Goal: Transaction & Acquisition: Purchase product/service

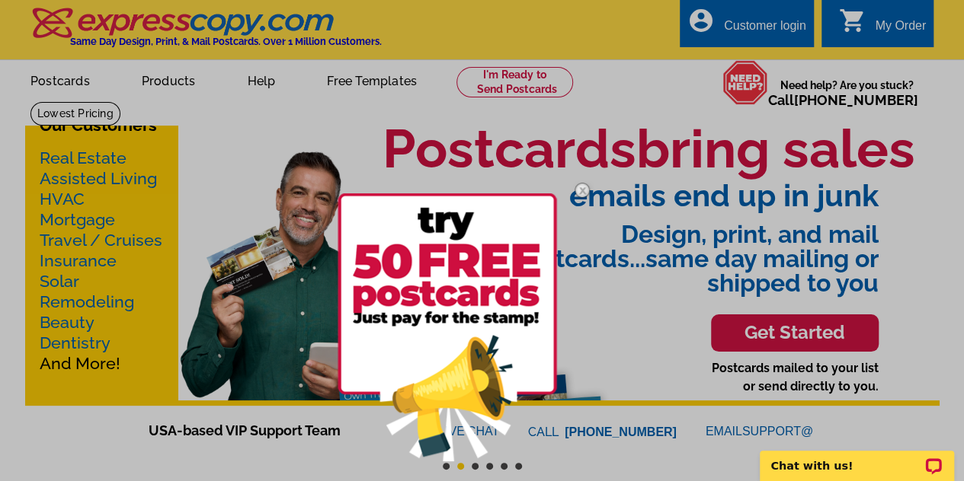
click at [661, 86] on div at bounding box center [482, 240] width 964 height 481
click at [584, 187] on img at bounding box center [582, 190] width 44 height 44
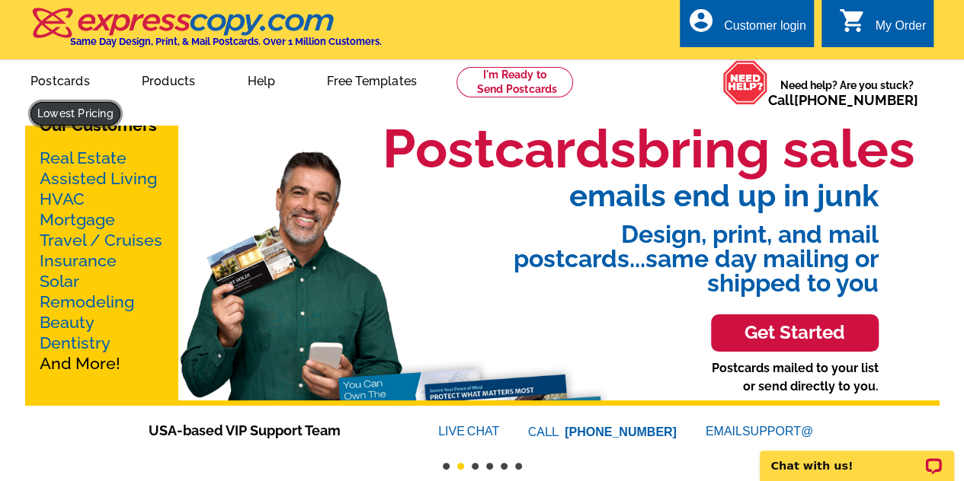
click at [120, 102] on link at bounding box center [75, 114] width 90 height 24
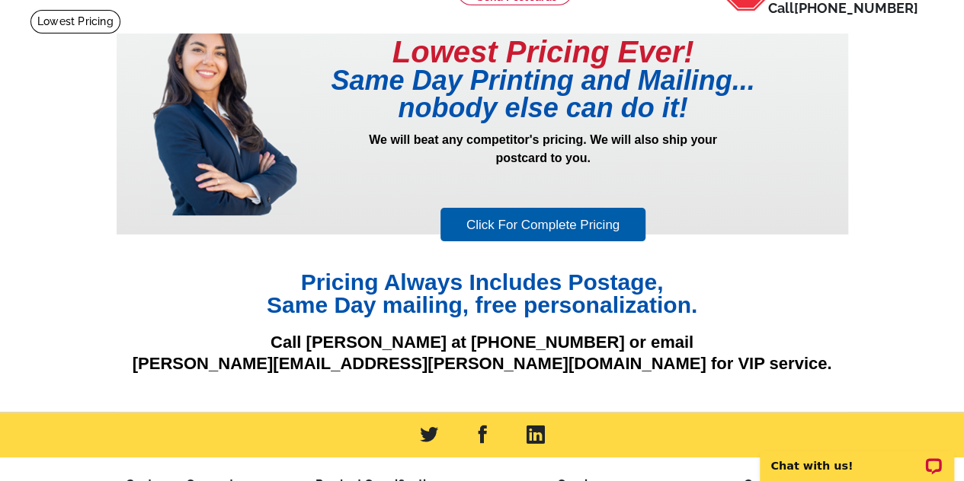
scroll to position [97, 0]
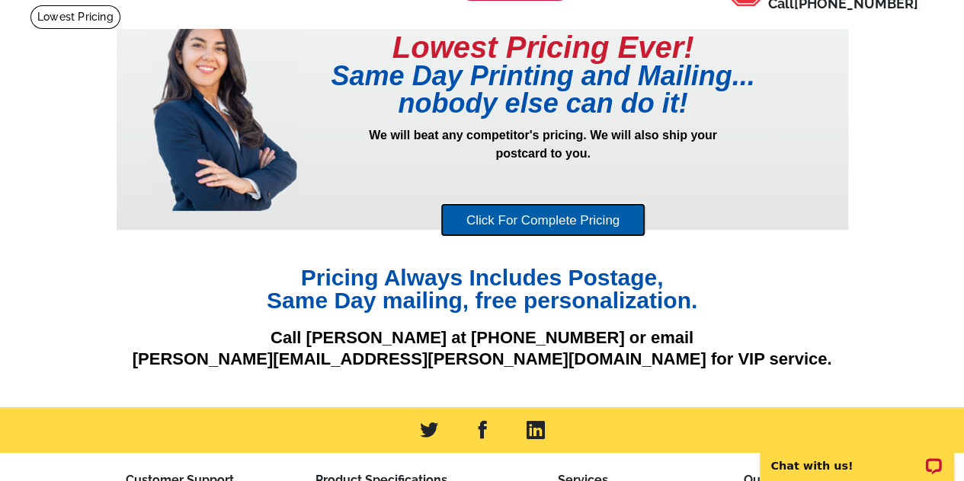
click at [549, 228] on link "Click For Complete Pricing" at bounding box center [542, 220] width 205 height 34
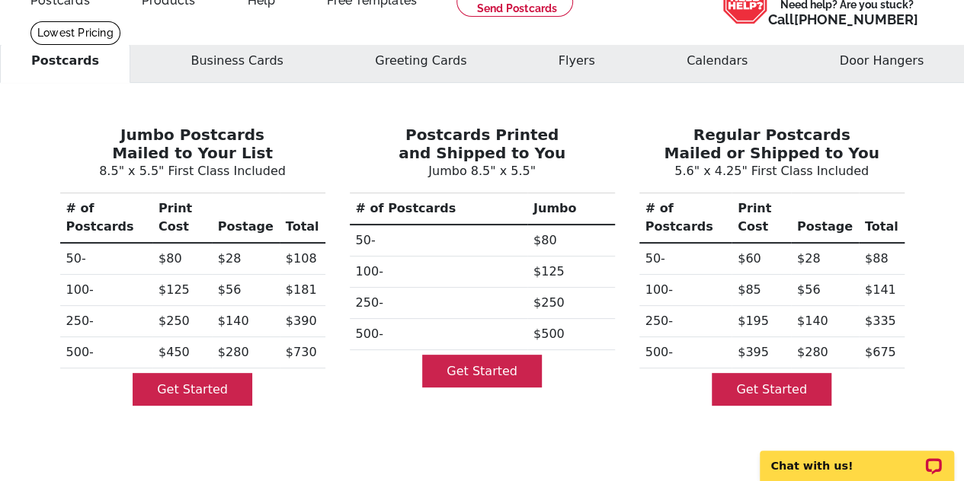
scroll to position [79, 0]
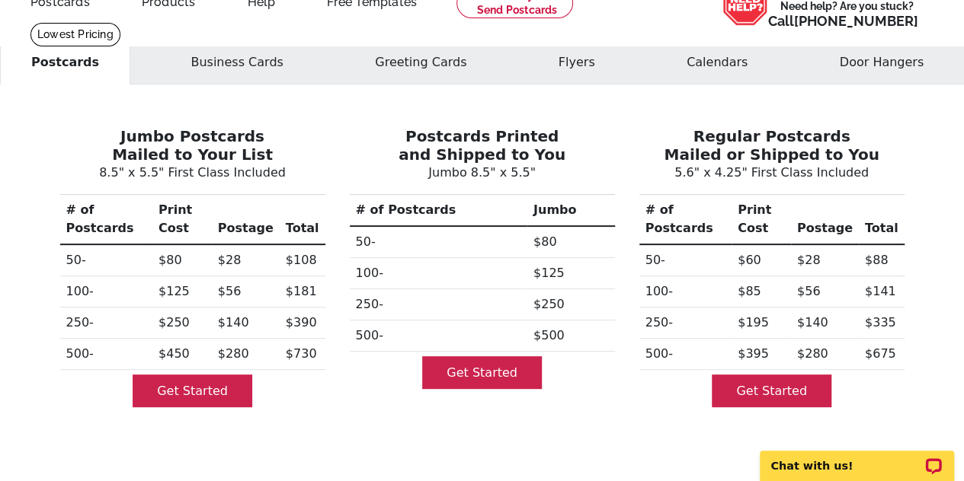
click at [760, 308] on td "$195" at bounding box center [760, 323] width 59 height 31
click at [782, 375] on link "Get Started" at bounding box center [772, 391] width 120 height 33
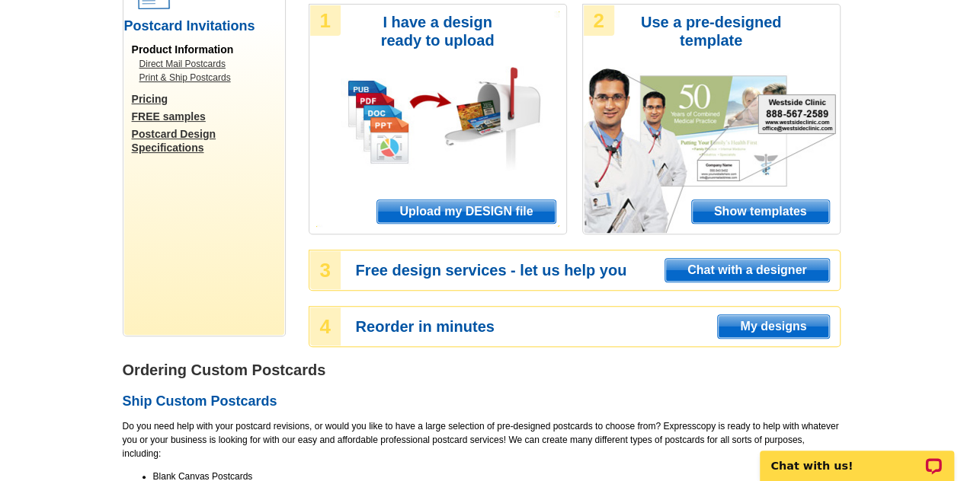
scroll to position [163, 0]
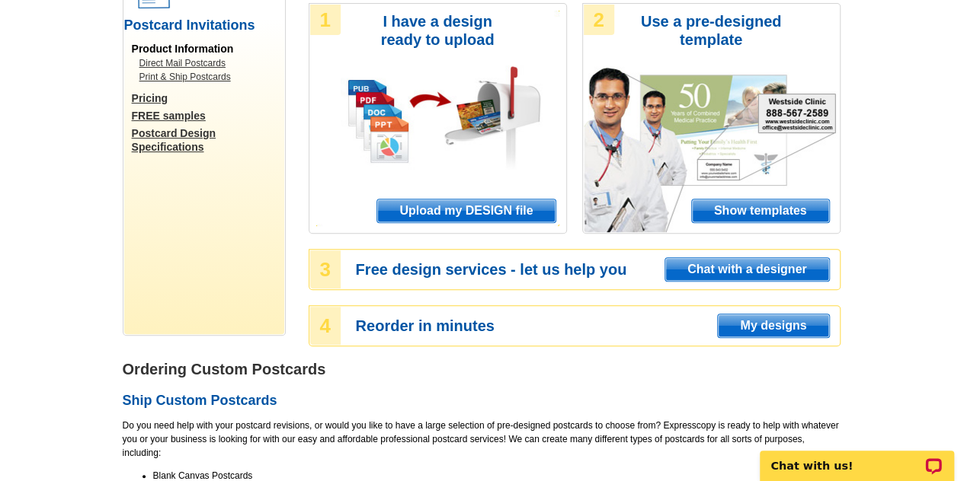
click at [751, 217] on span "Show templates" at bounding box center [760, 211] width 137 height 23
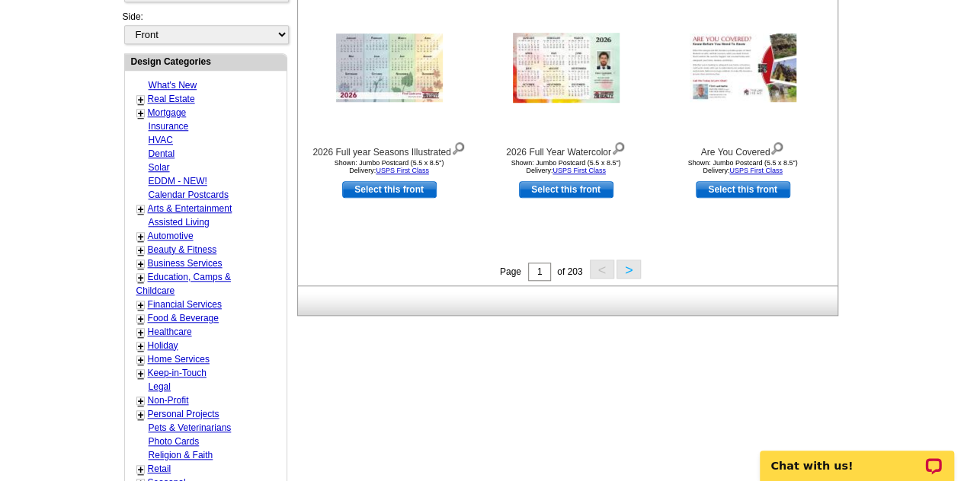
scroll to position [569, 0]
click at [155, 94] on link "Real Estate" at bounding box center [171, 99] width 47 height 11
select select "785"
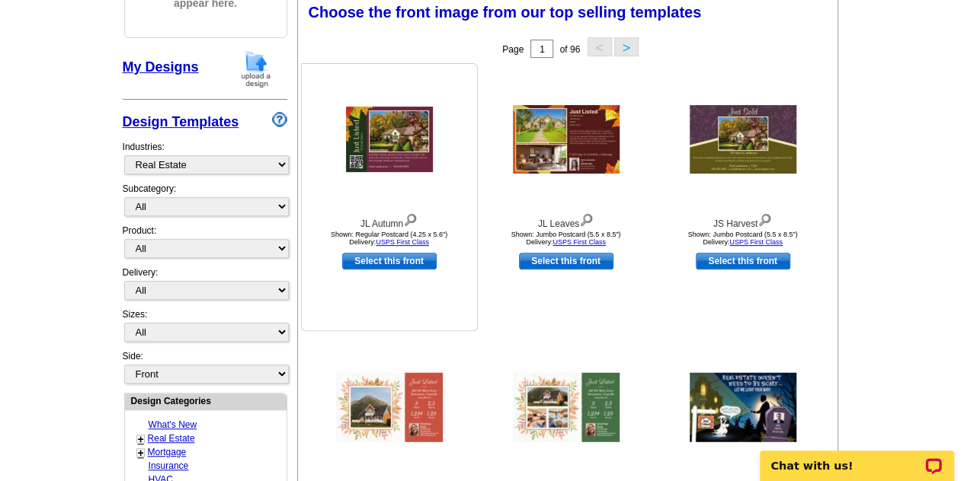
scroll to position [225, 0]
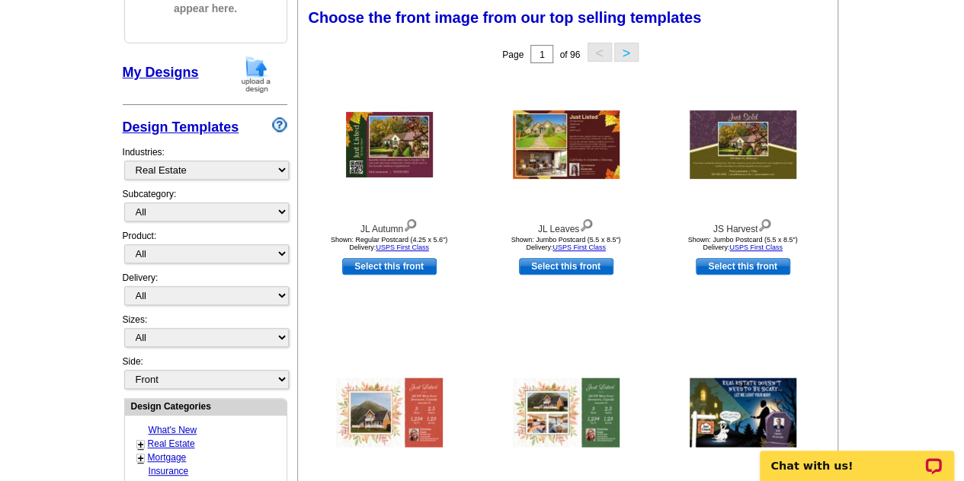
click at [139, 439] on link "+" at bounding box center [141, 445] width 6 height 12
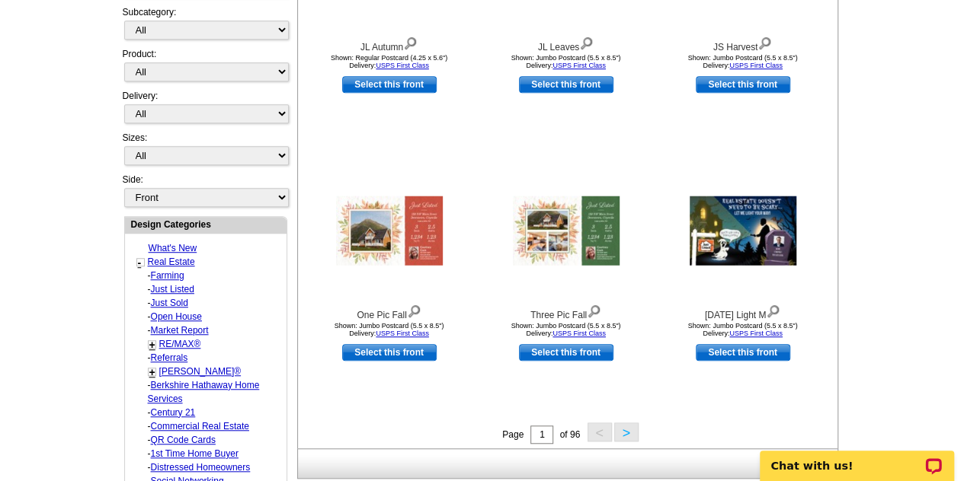
scroll to position [392, 0]
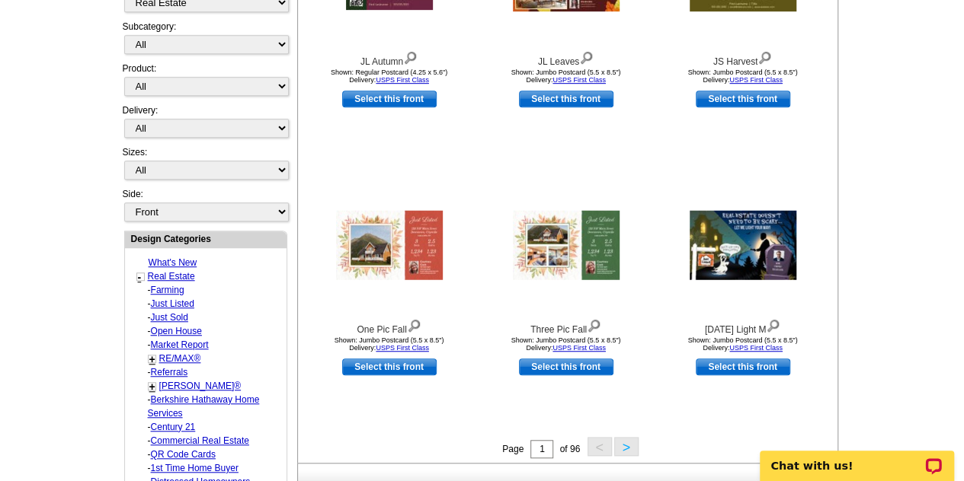
click at [186, 340] on link "Market Report" at bounding box center [180, 345] width 58 height 11
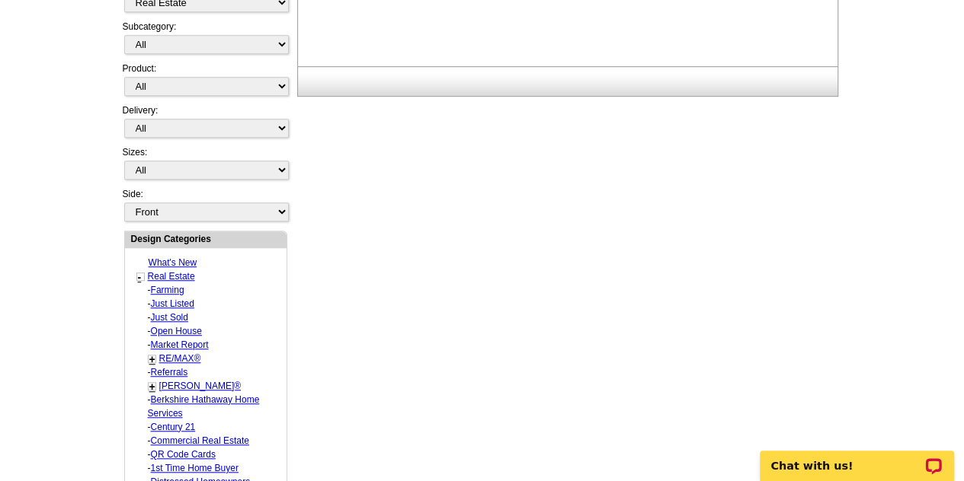
select select "791"
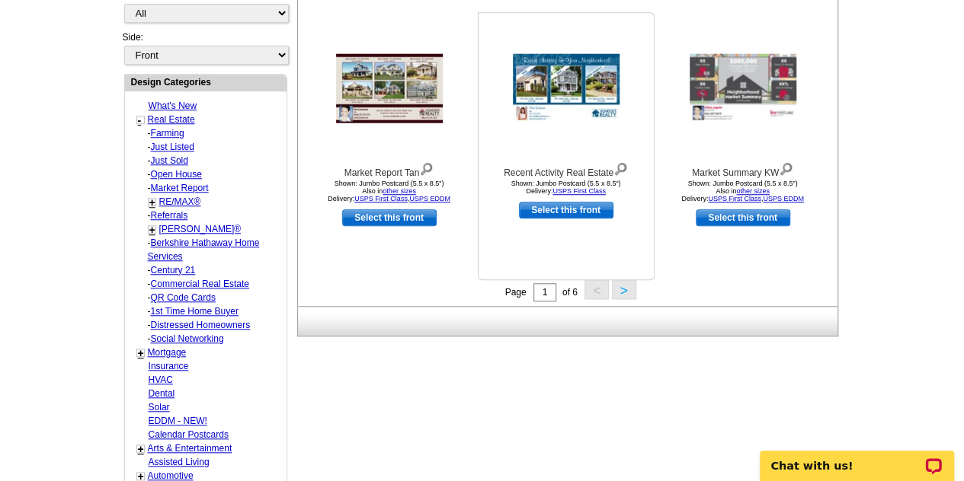
scroll to position [587, 0]
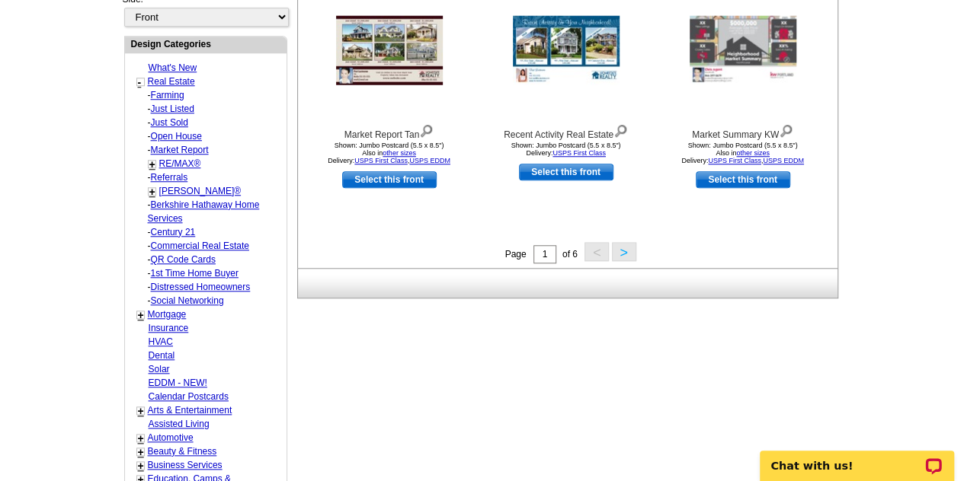
click at [626, 254] on button ">" at bounding box center [624, 251] width 24 height 19
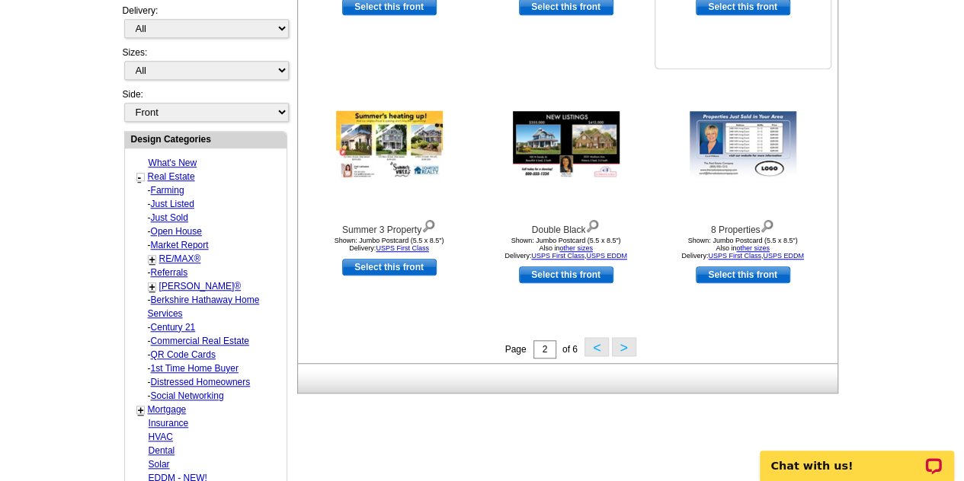
scroll to position [501, 0]
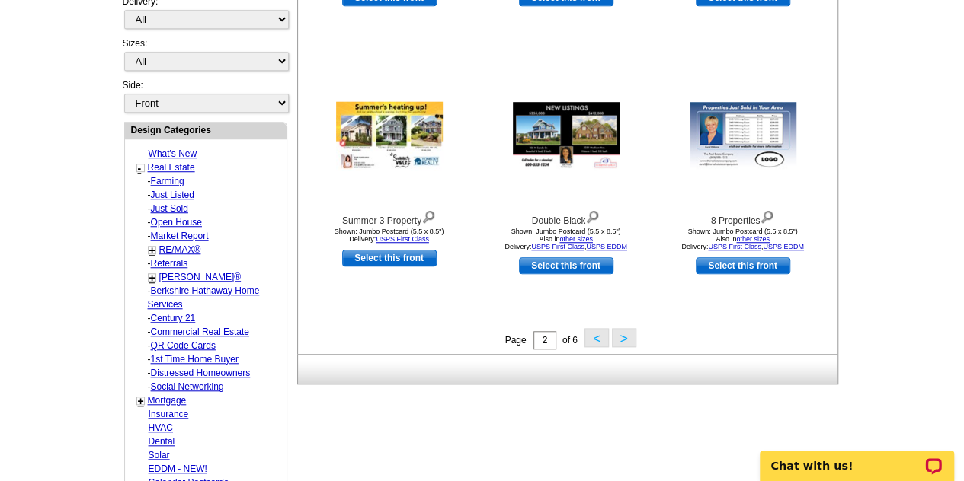
click at [622, 334] on button ">" at bounding box center [624, 337] width 24 height 19
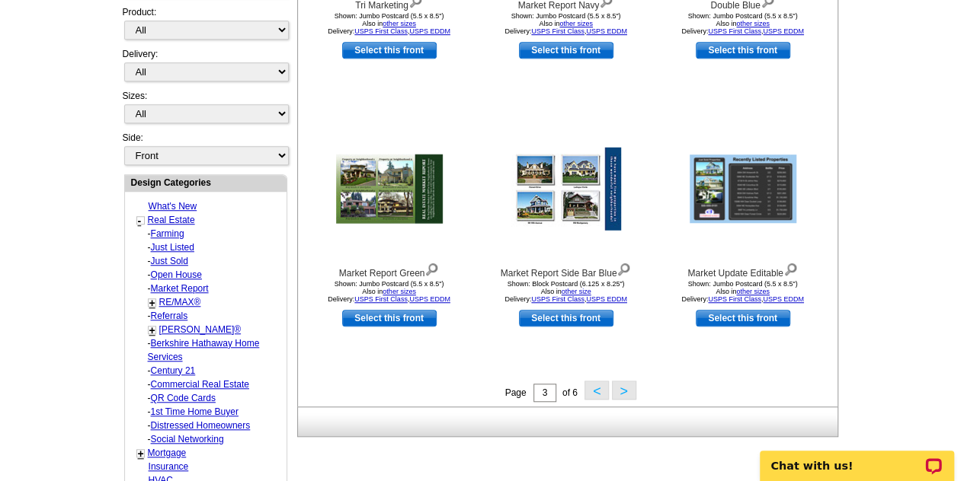
scroll to position [553, 0]
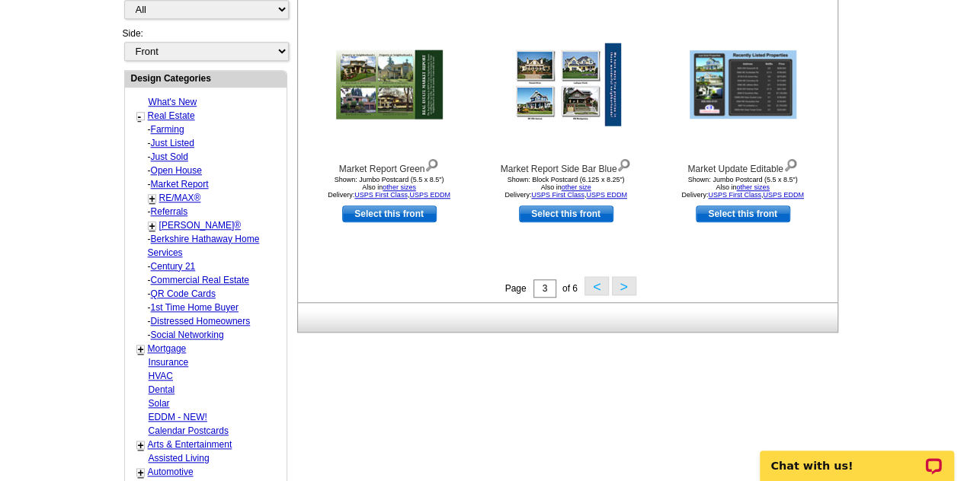
click at [617, 287] on button ">" at bounding box center [624, 286] width 24 height 19
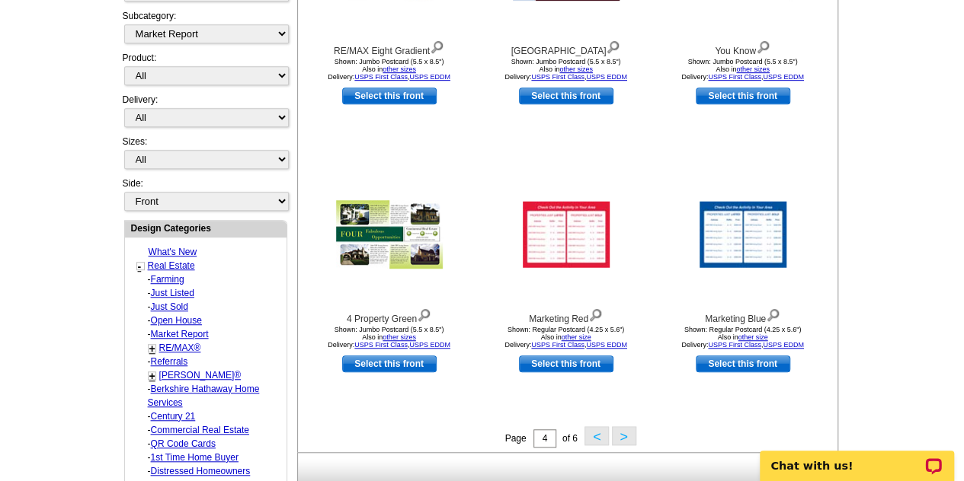
scroll to position [404, 0]
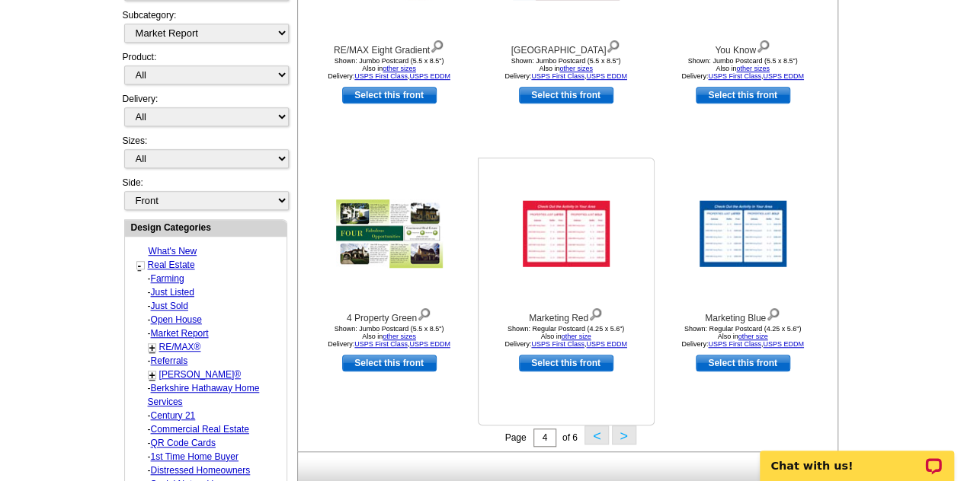
click at [560, 232] on img at bounding box center [566, 234] width 87 height 66
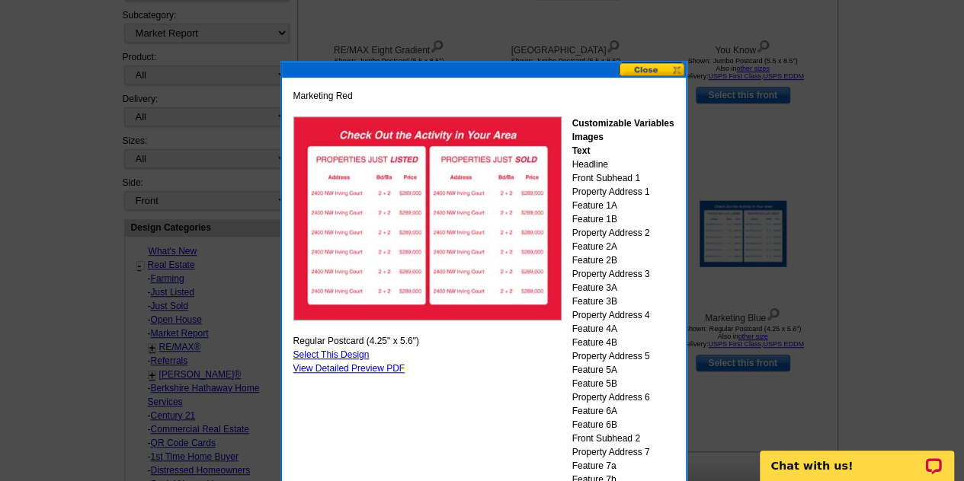
click at [651, 71] on button at bounding box center [652, 69] width 67 height 14
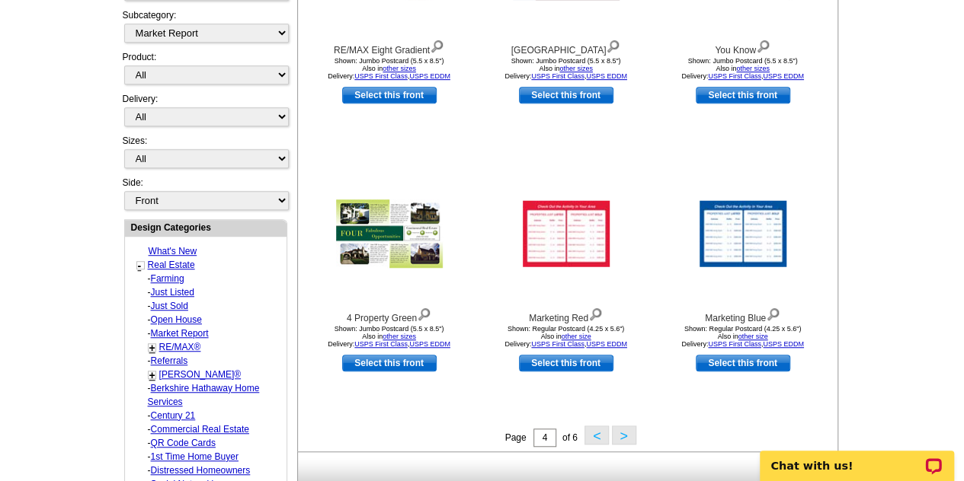
click at [623, 430] on button ">" at bounding box center [624, 435] width 24 height 19
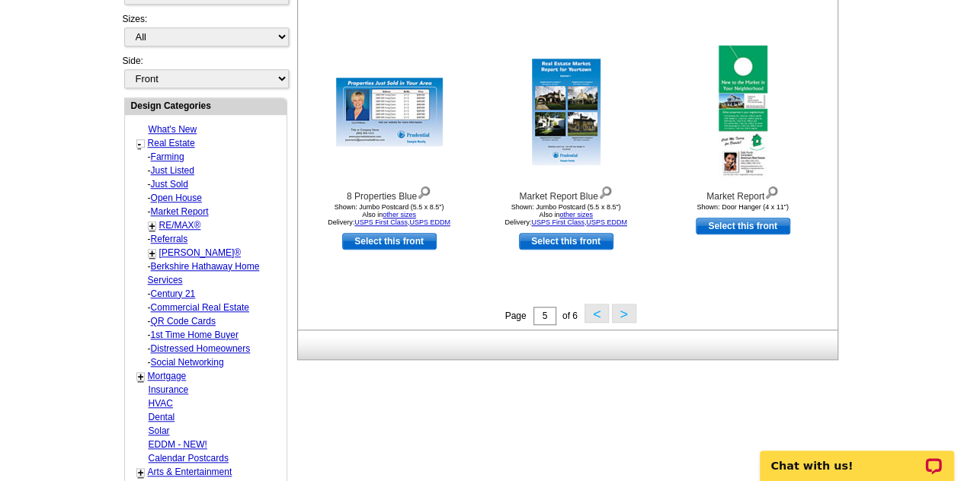
scroll to position [526, 0]
click at [619, 309] on button ">" at bounding box center [624, 312] width 24 height 19
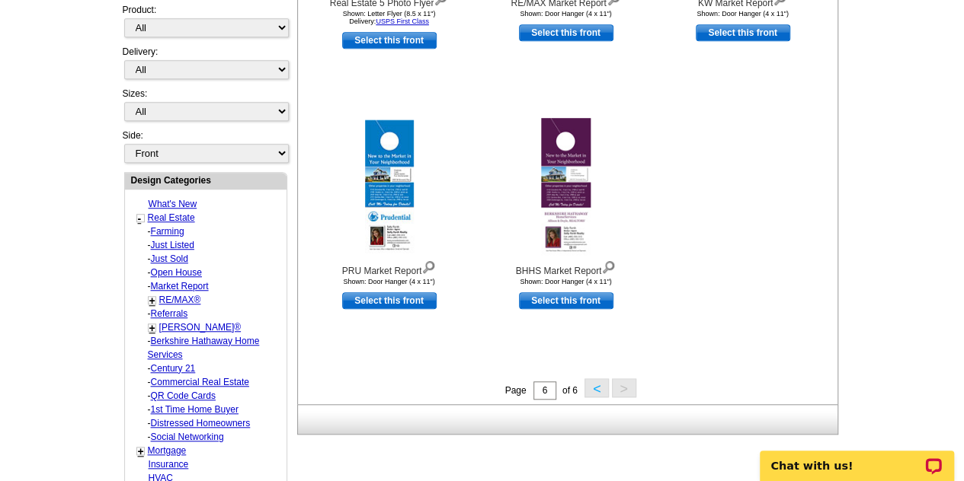
scroll to position [450, 0]
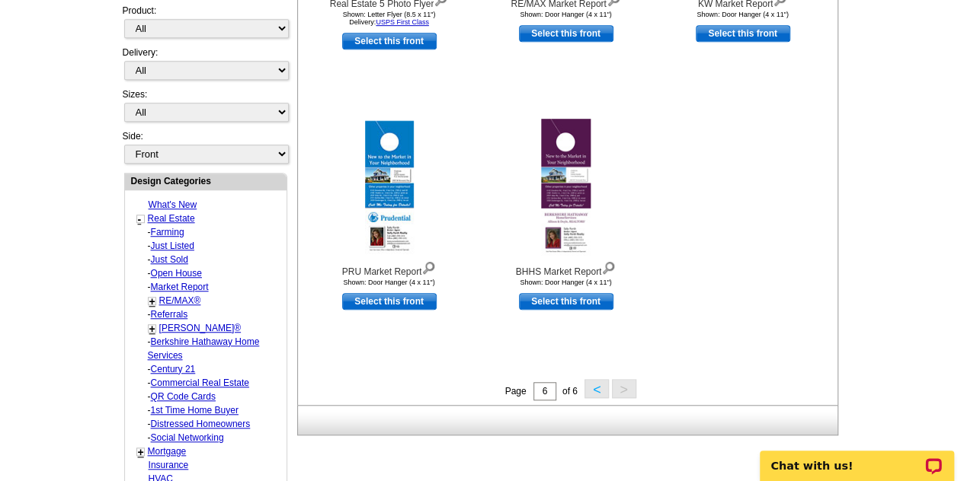
click at [602, 389] on button "<" at bounding box center [596, 388] width 24 height 19
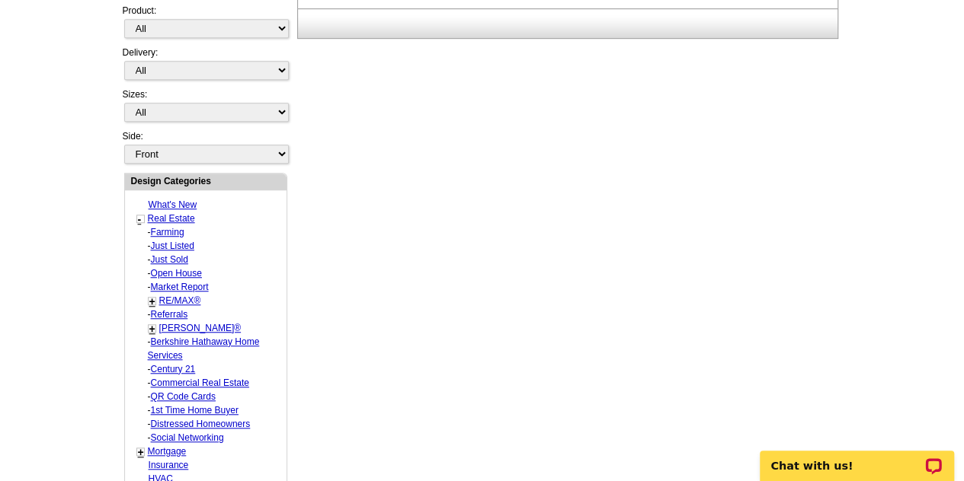
click at [602, 389] on div "Need Help? call 800-260-5887, chat with support, or have our designers make som…" at bounding box center [482, 332] width 731 height 1316
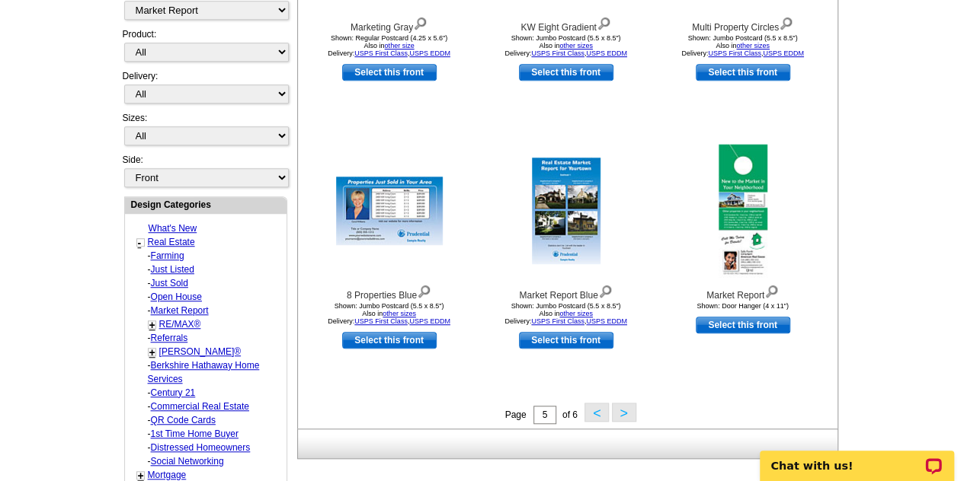
scroll to position [427, 0]
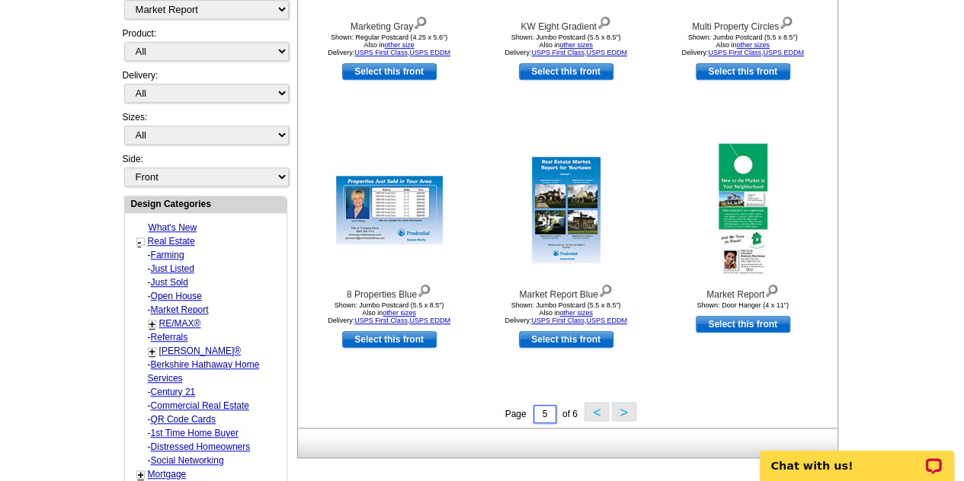
click at [542, 418] on input "5" at bounding box center [544, 414] width 23 height 18
type input "1"
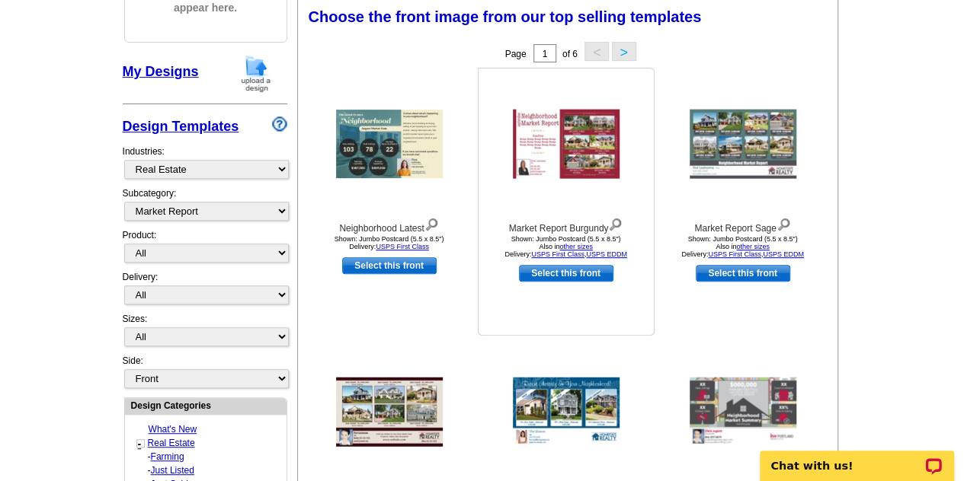
scroll to position [225, 0]
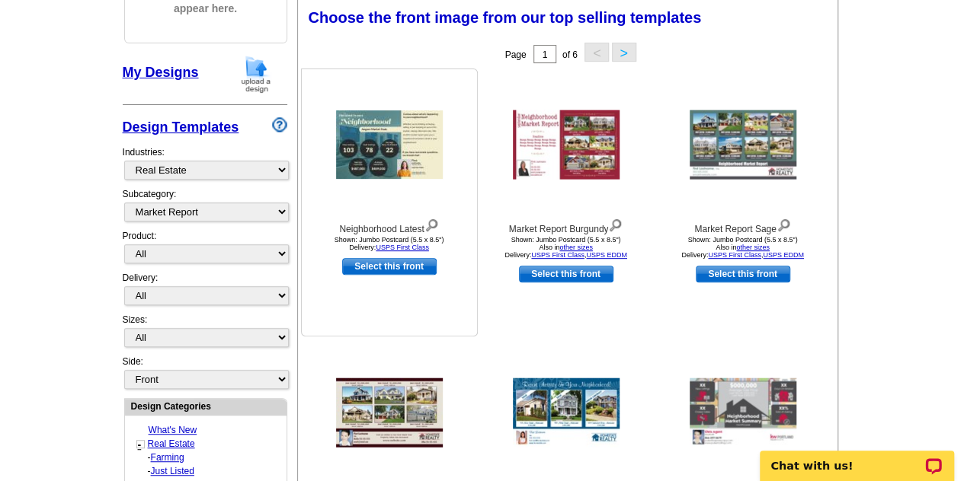
click at [395, 141] on img at bounding box center [389, 144] width 107 height 69
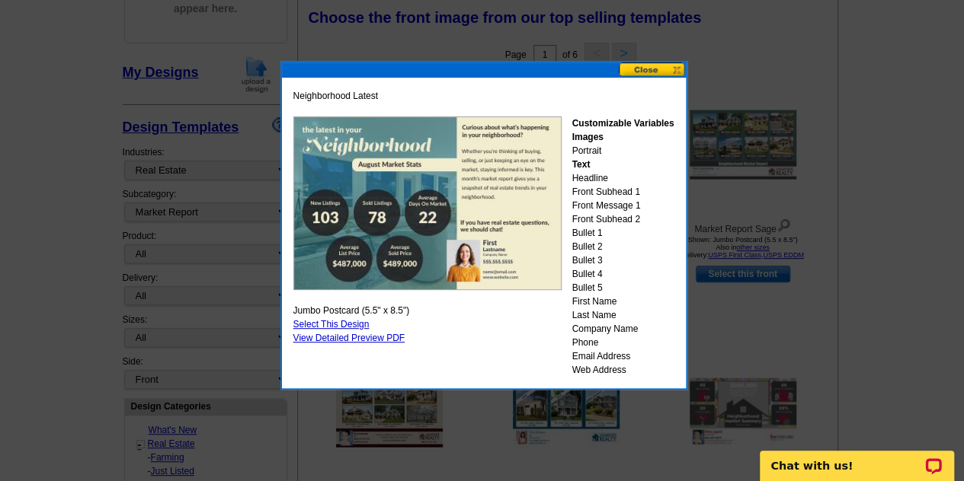
click at [596, 181] on div "Customizable Variables Images Portrait Text Headline Front Subhead 1 Front Mess…" at bounding box center [622, 247] width 102 height 261
click at [588, 236] on div "Customizable Variables Images Portrait Text Headline Front Subhead 1 Front Mess…" at bounding box center [622, 247] width 102 height 261
click at [589, 296] on div "Customizable Variables Images Portrait Text Headline Front Subhead 1 Front Mess…" at bounding box center [622, 247] width 102 height 261
click at [651, 71] on button at bounding box center [652, 69] width 67 height 14
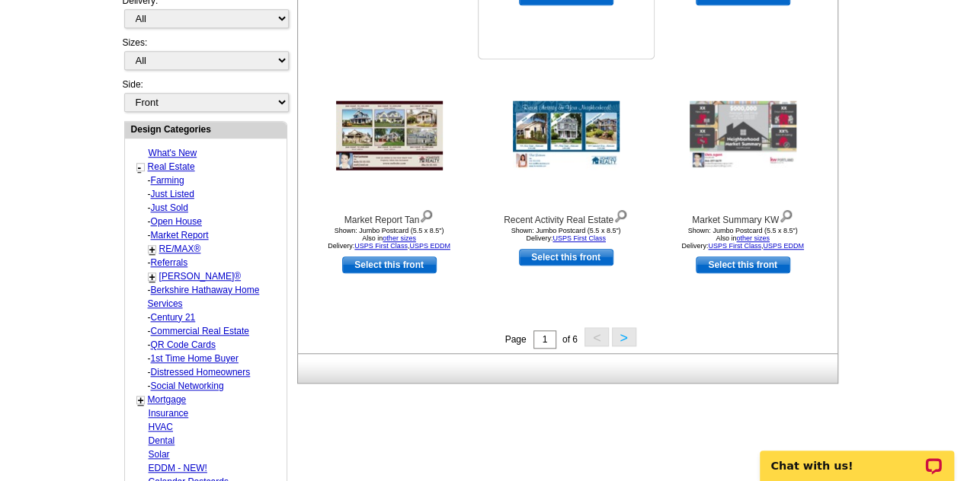
scroll to position [498, 0]
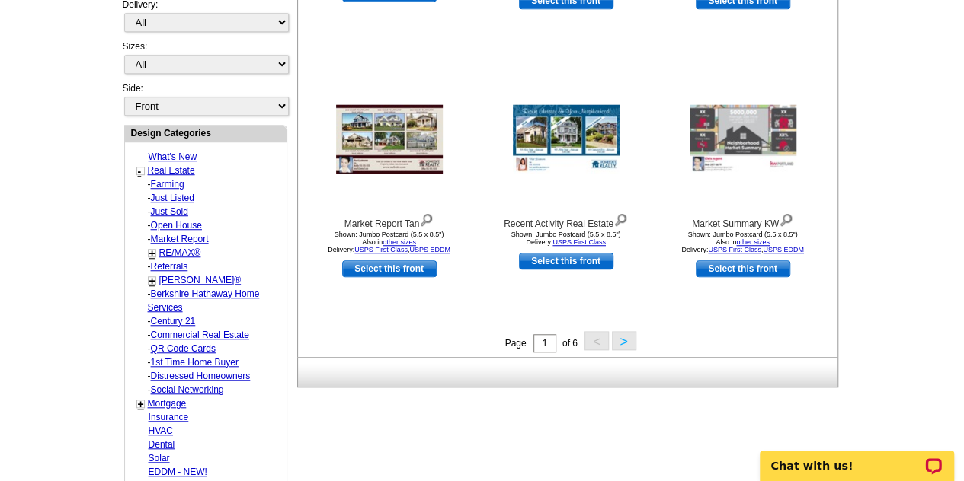
click at [621, 338] on button ">" at bounding box center [624, 340] width 24 height 19
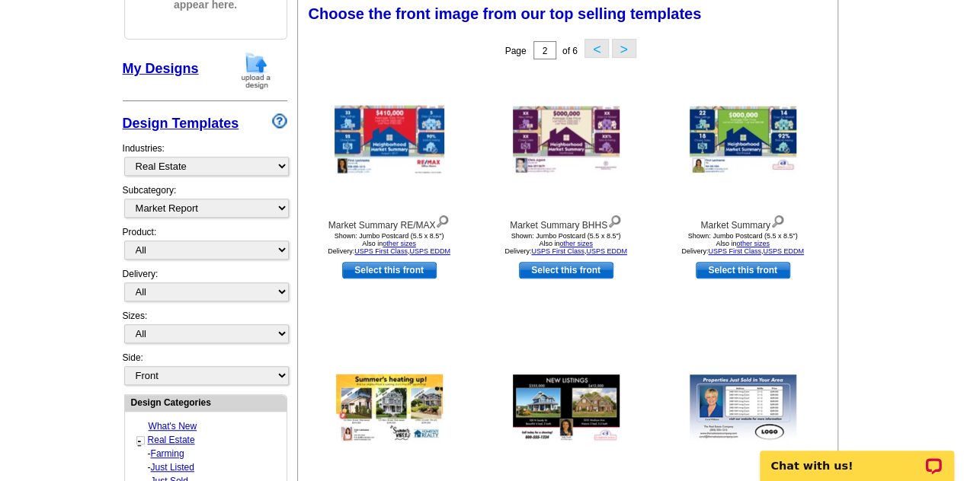
scroll to position [225, 0]
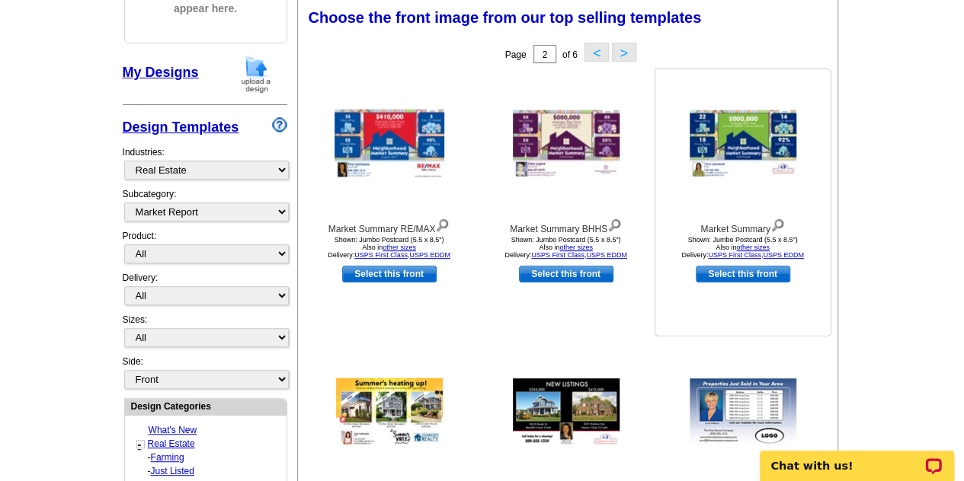
click at [731, 161] on img at bounding box center [742, 144] width 107 height 69
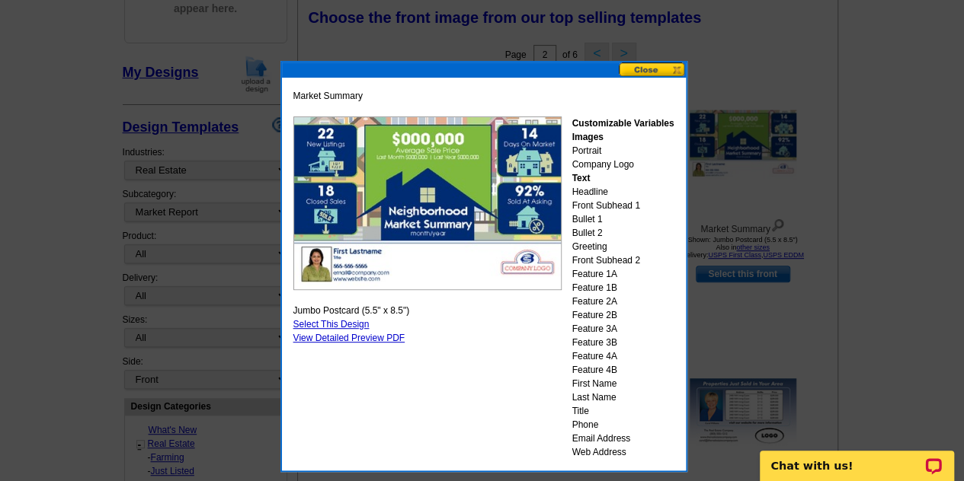
click at [637, 72] on button at bounding box center [652, 69] width 67 height 14
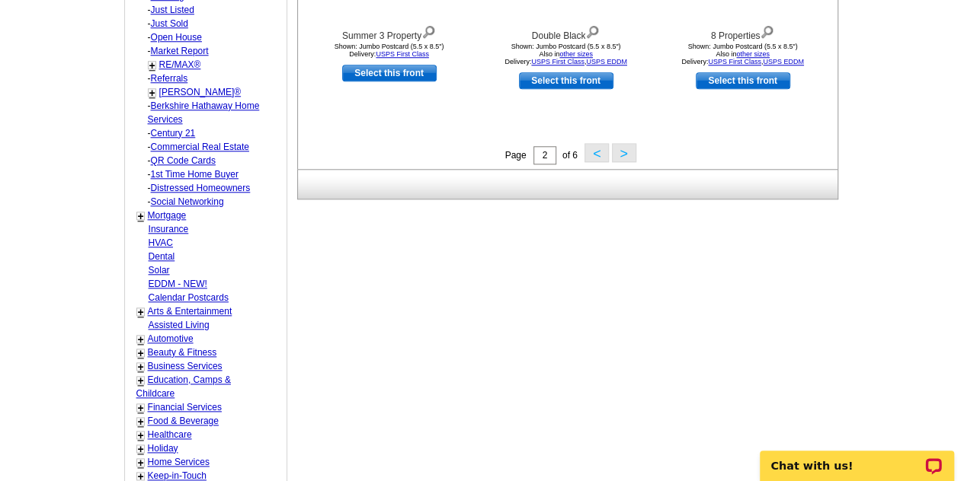
scroll to position [687, 0]
click at [168, 223] on link "Insurance" at bounding box center [169, 228] width 40 height 11
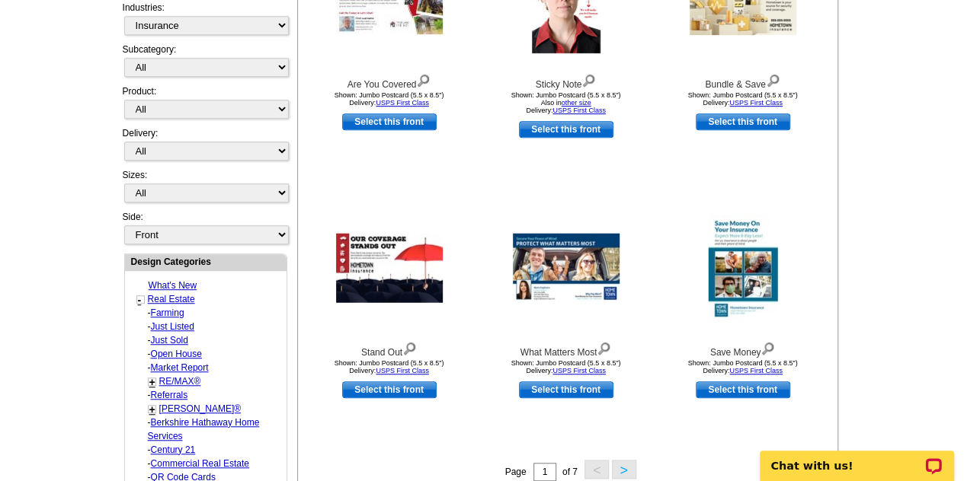
scroll to position [376, 0]
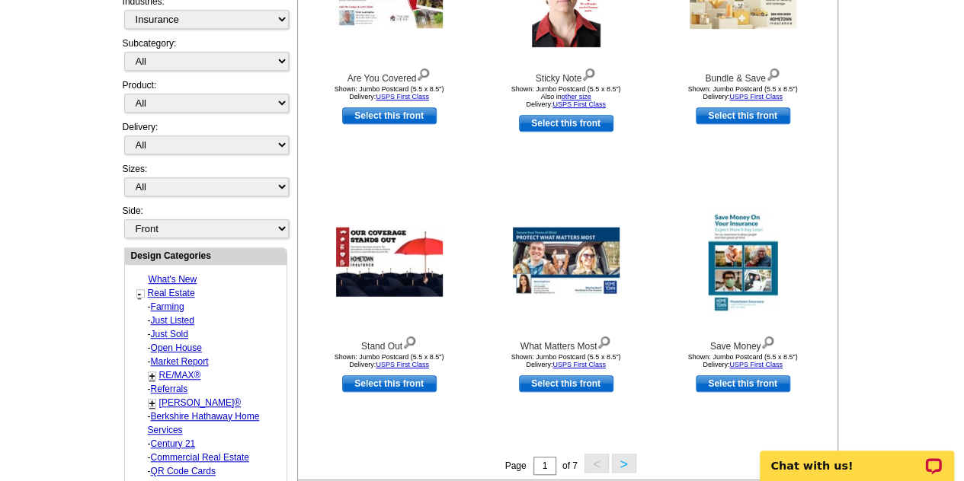
click at [178, 357] on link "Market Report" at bounding box center [180, 362] width 58 height 11
select select "785"
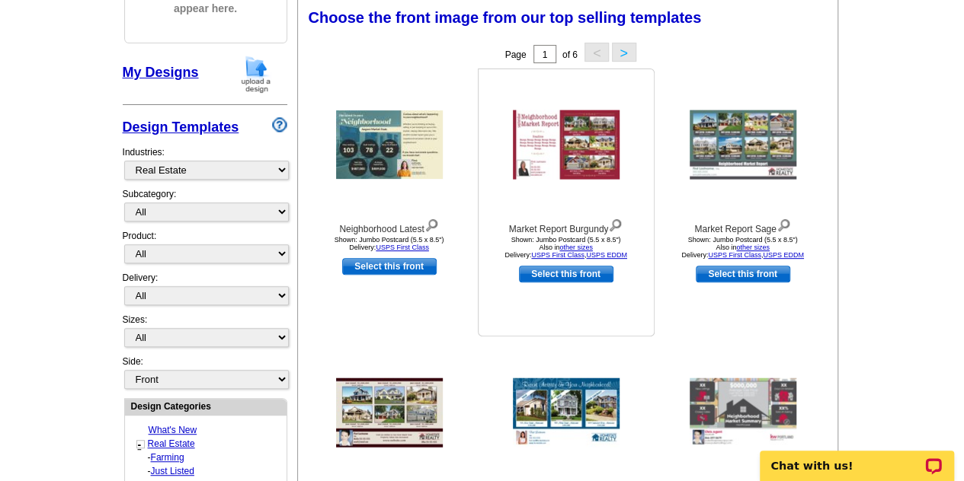
scroll to position [478, 0]
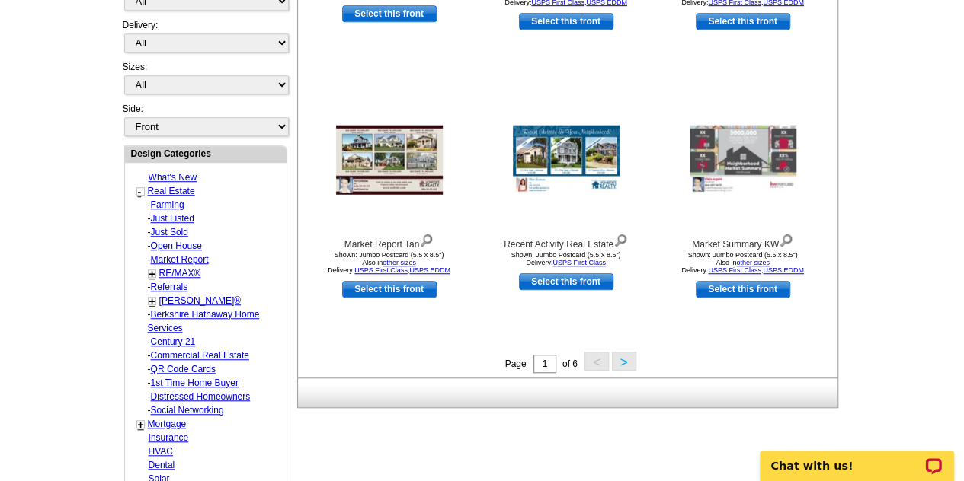
click at [178, 282] on link "Referrals" at bounding box center [169, 287] width 37 height 11
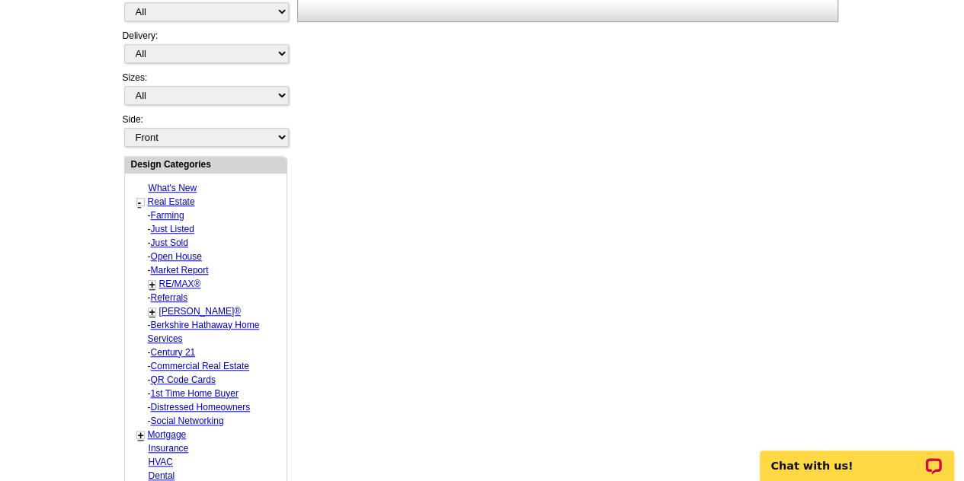
select select "1253"
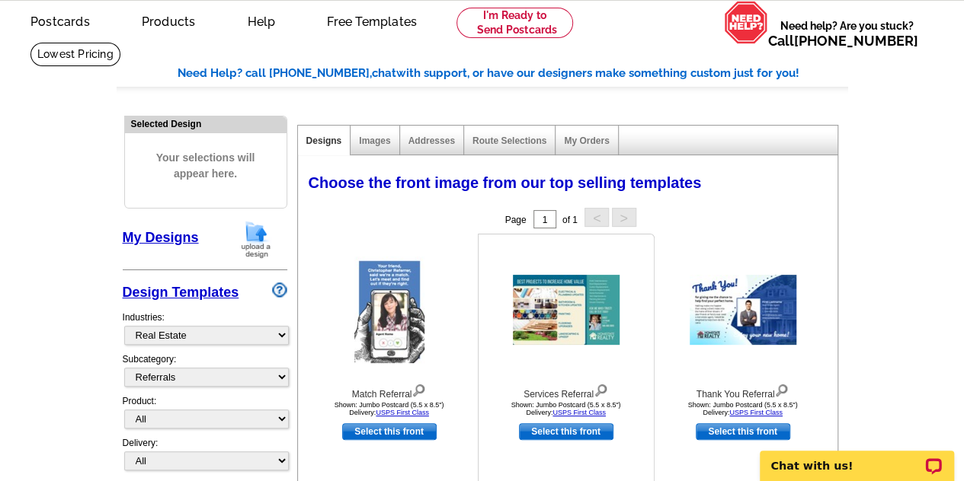
scroll to position [0, 0]
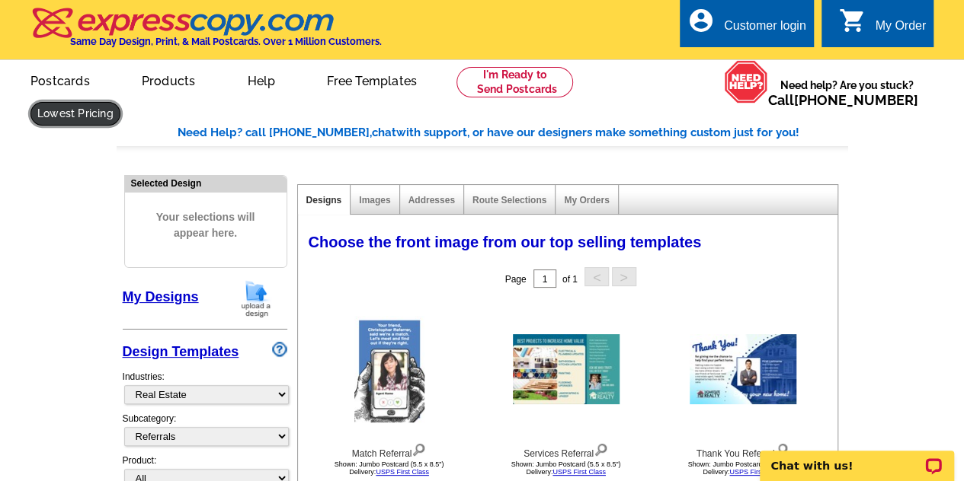
click at [120, 102] on link at bounding box center [75, 114] width 90 height 24
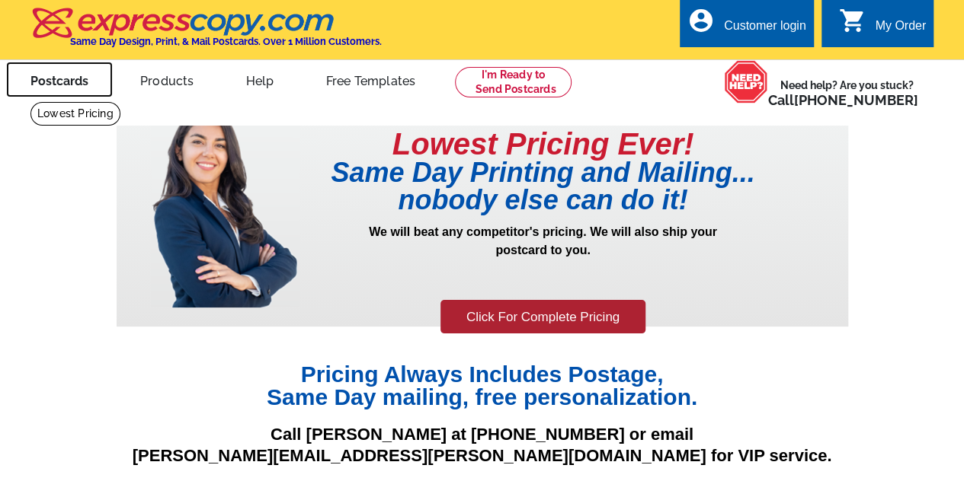
click at [53, 81] on link "Postcards" at bounding box center [59, 80] width 107 height 36
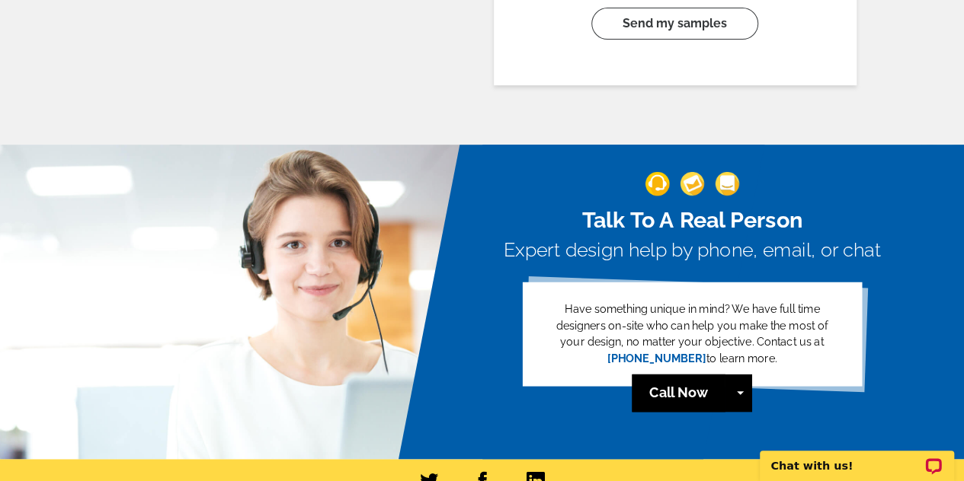
scroll to position [3489, 0]
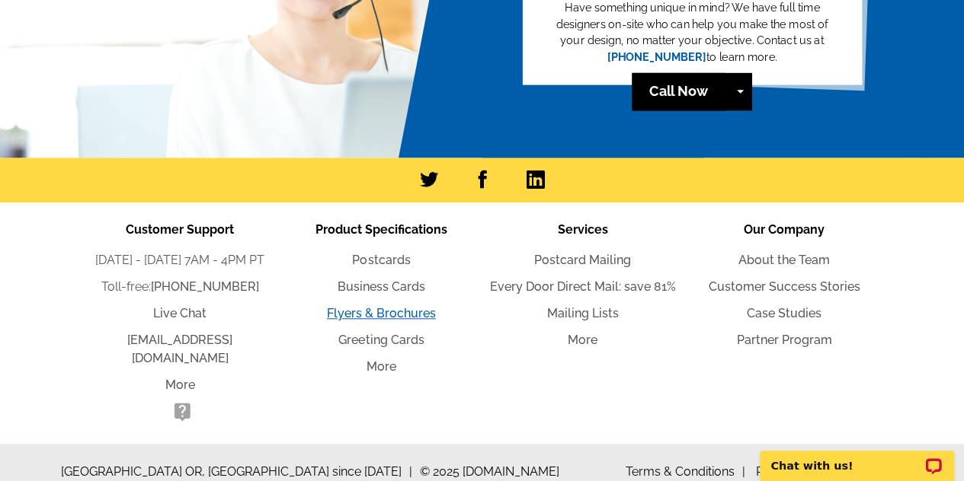
click at [390, 315] on link "Flyers & Brochures" at bounding box center [381, 313] width 109 height 14
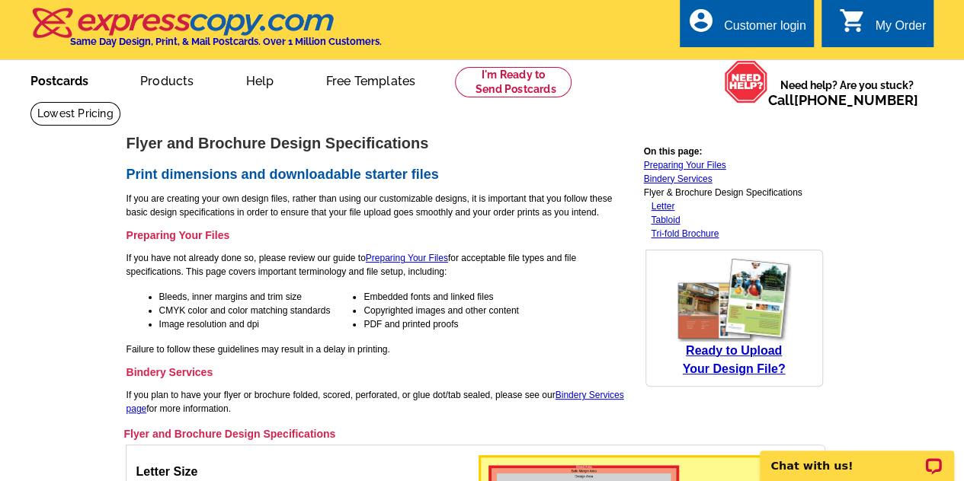
click at [55, 88] on link "Postcards" at bounding box center [59, 80] width 107 height 36
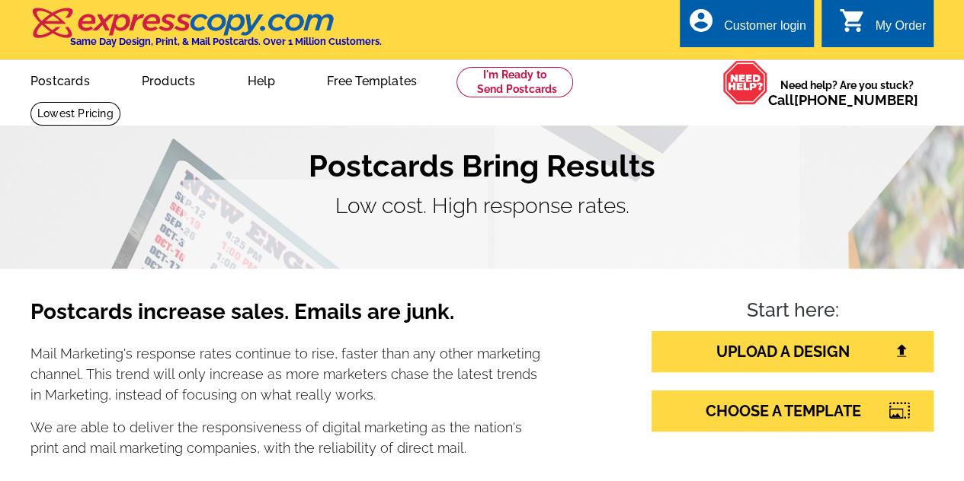
click at [379, 89] on link "Free Templates" at bounding box center [371, 80] width 139 height 36
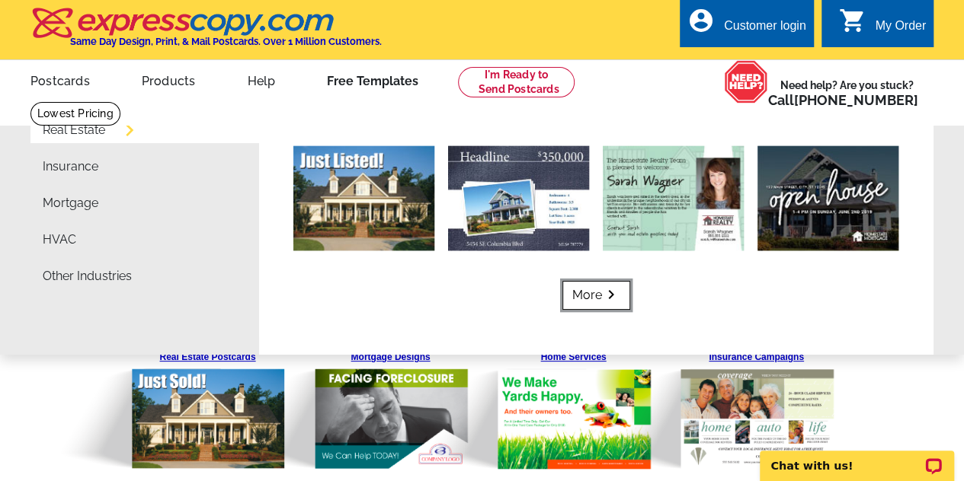
click at [581, 289] on link "More keyboard_arrow_right" at bounding box center [596, 295] width 68 height 29
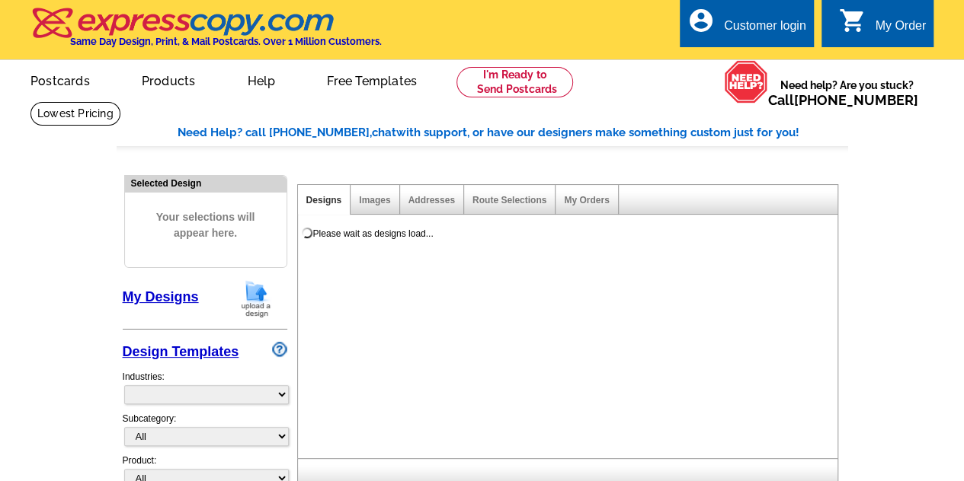
select select "785"
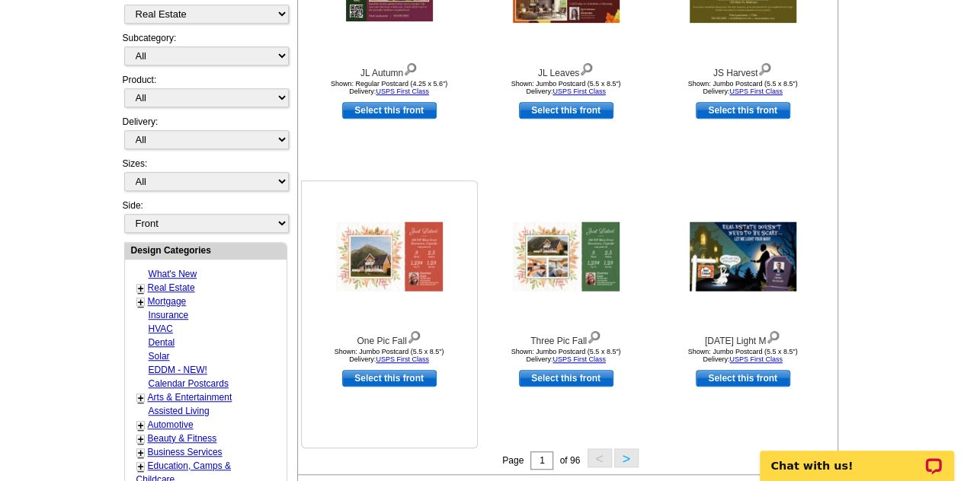
scroll to position [266, 0]
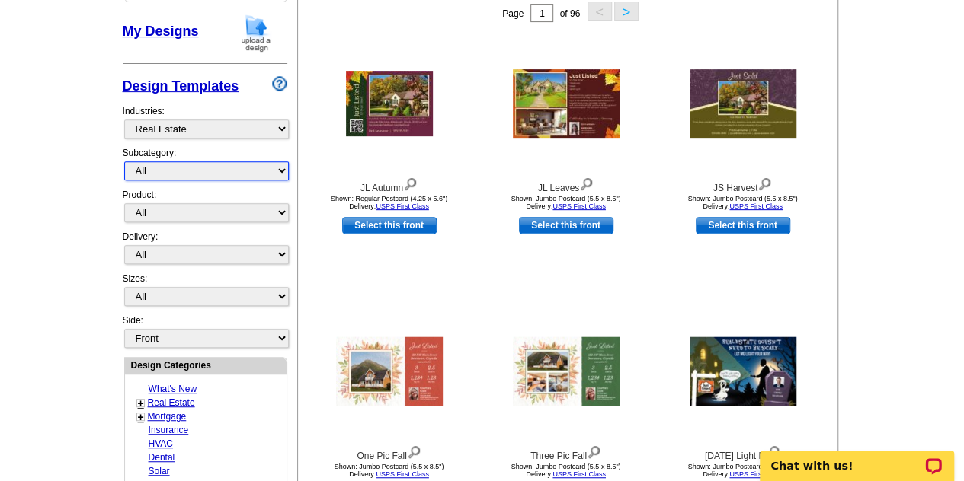
click at [279, 169] on select "All RE/MAX® Referrals Keller Williams® Berkshire Hathaway Home Services Century…" at bounding box center [206, 171] width 165 height 19
select select "791"
click at [124, 162] on select "All RE/MAX® Referrals Keller Williams® Berkshire Hathaway Home Services Century…" at bounding box center [206, 171] width 165 height 19
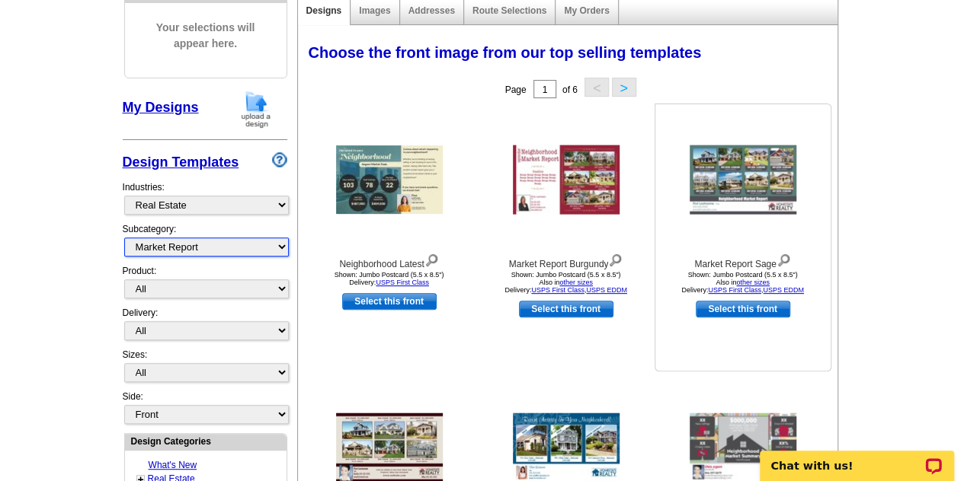
scroll to position [0, 0]
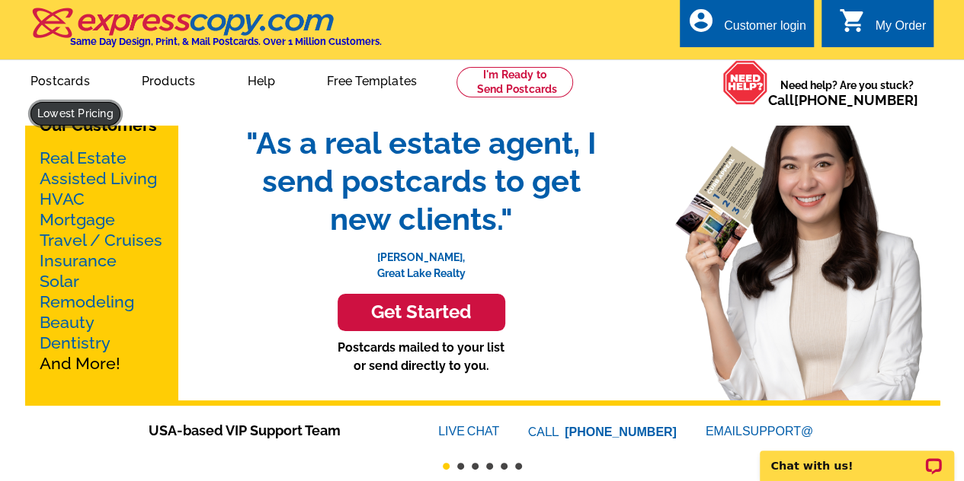
click at [120, 102] on link at bounding box center [75, 114] width 90 height 24
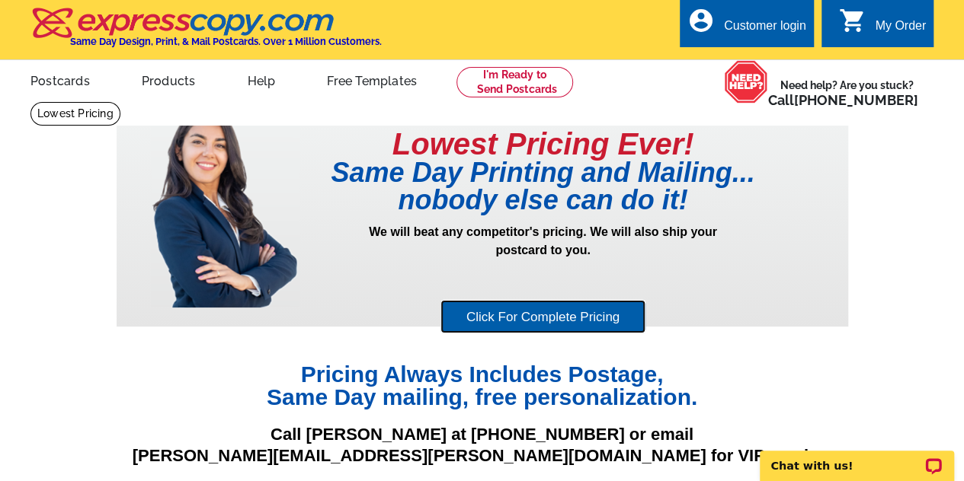
click at [552, 309] on link "Click For Complete Pricing" at bounding box center [542, 317] width 205 height 34
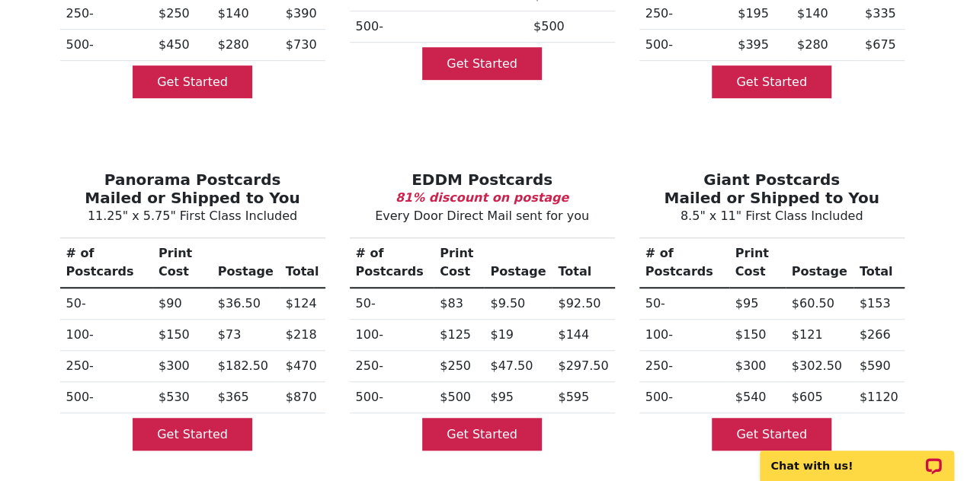
scroll to position [402, 0]
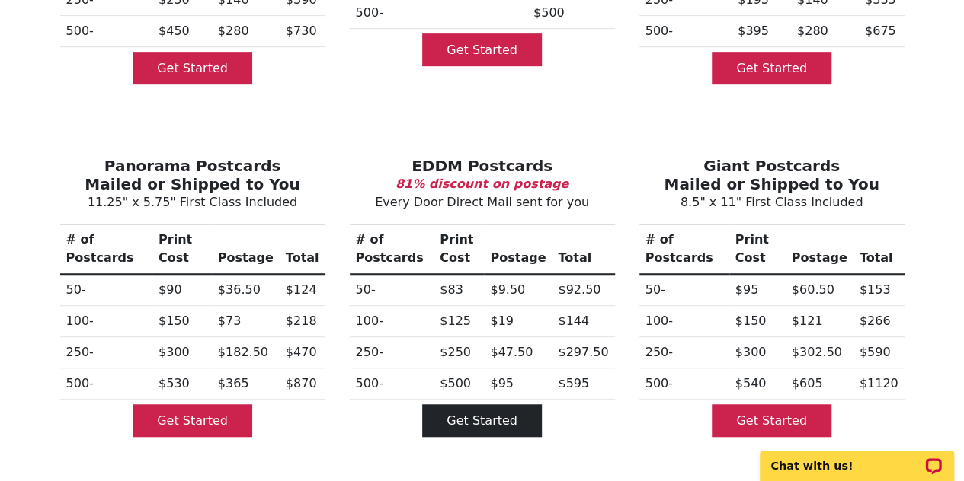
click at [492, 408] on link "Get Started" at bounding box center [482, 421] width 120 height 33
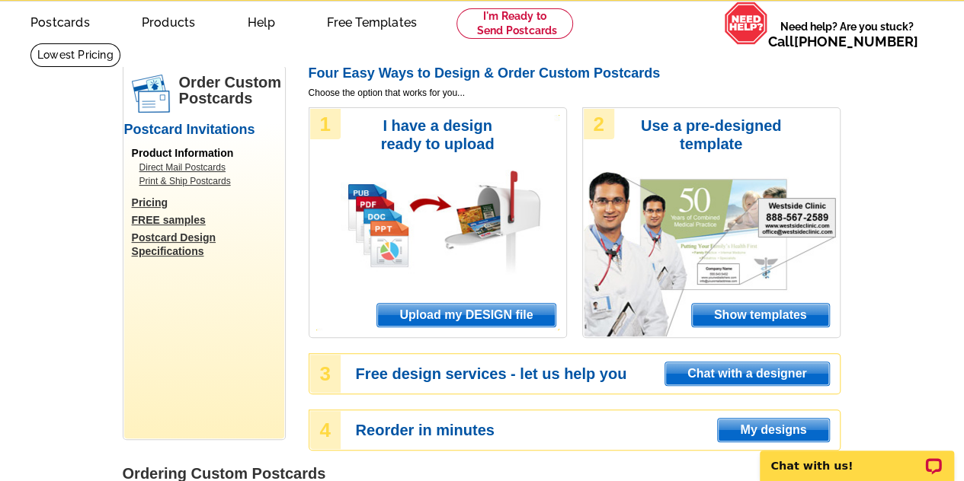
scroll to position [58, 0]
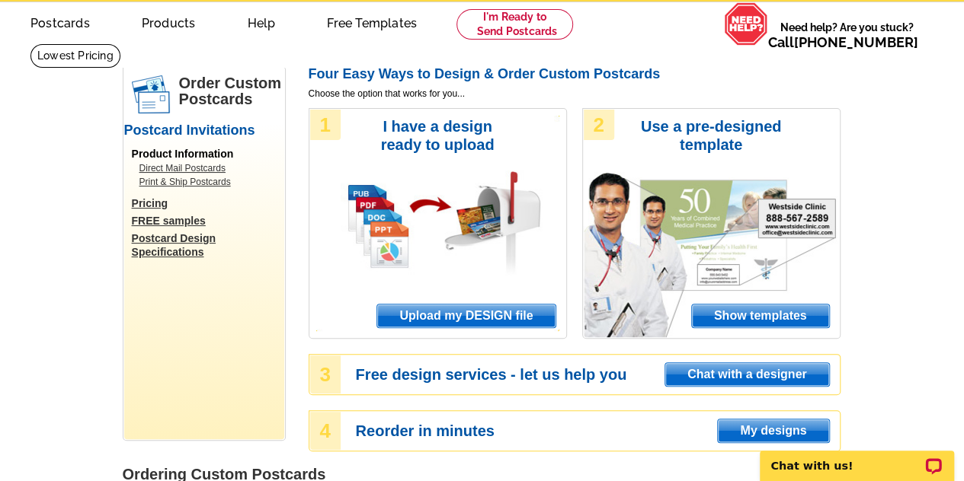
click at [740, 328] on span "Show templates" at bounding box center [760, 316] width 137 height 23
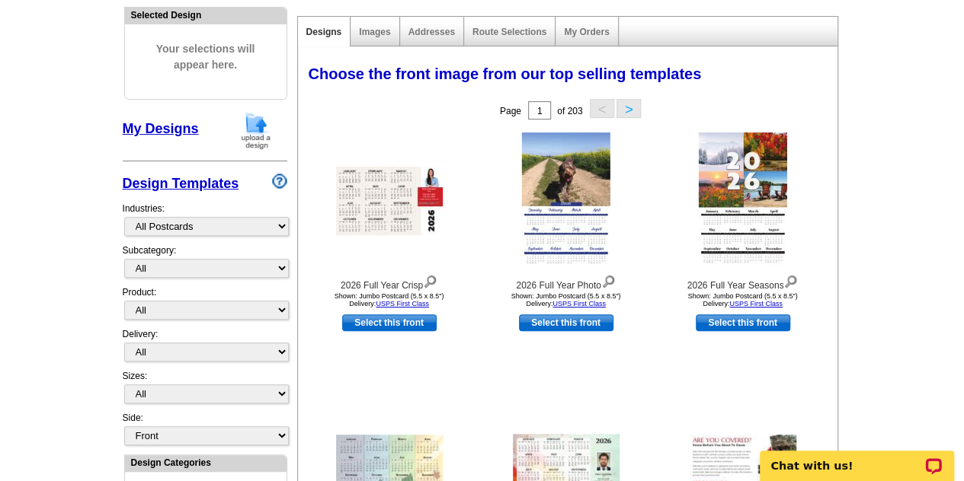
scroll to position [169, 0]
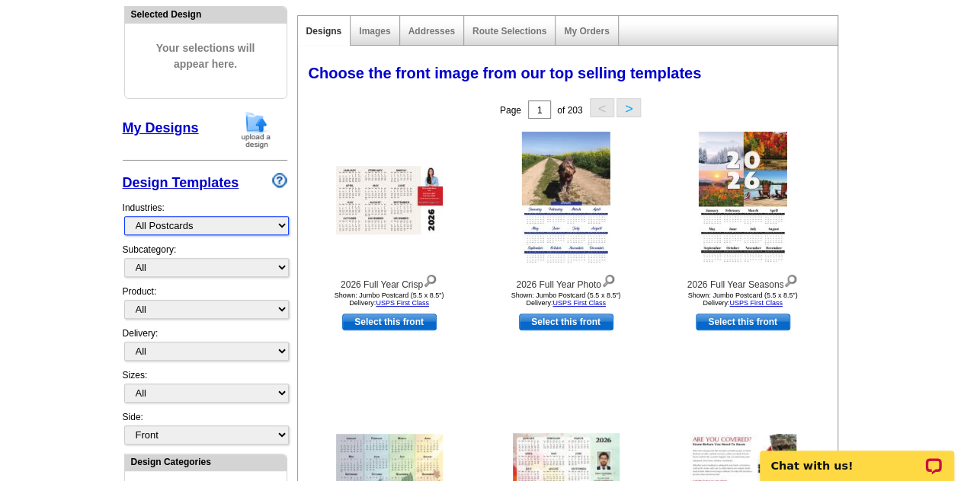
click at [219, 230] on select "What's New Real Estate Mortgage Insurance HVAC Dental Solar EDDM - NEW! Calenda…" at bounding box center [206, 225] width 165 height 19
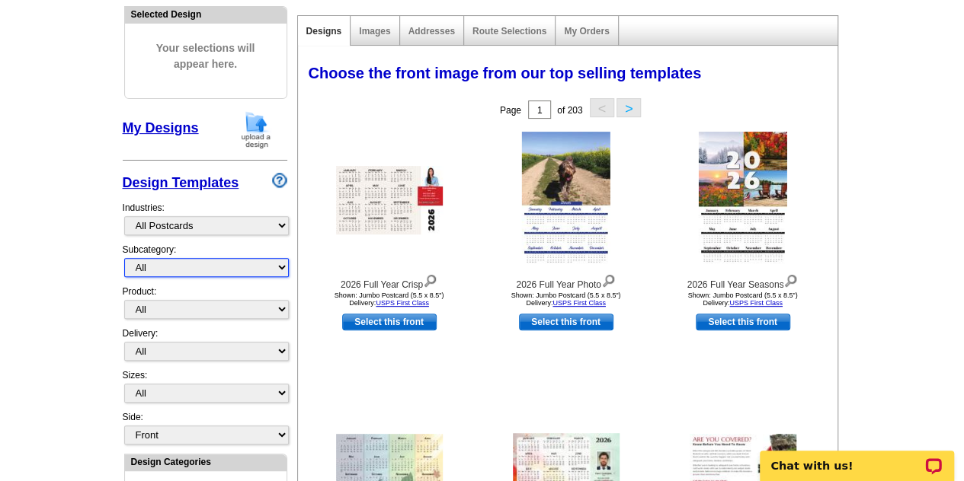
click at [242, 266] on select "All" at bounding box center [206, 267] width 165 height 19
click at [236, 267] on select "All" at bounding box center [206, 267] width 165 height 19
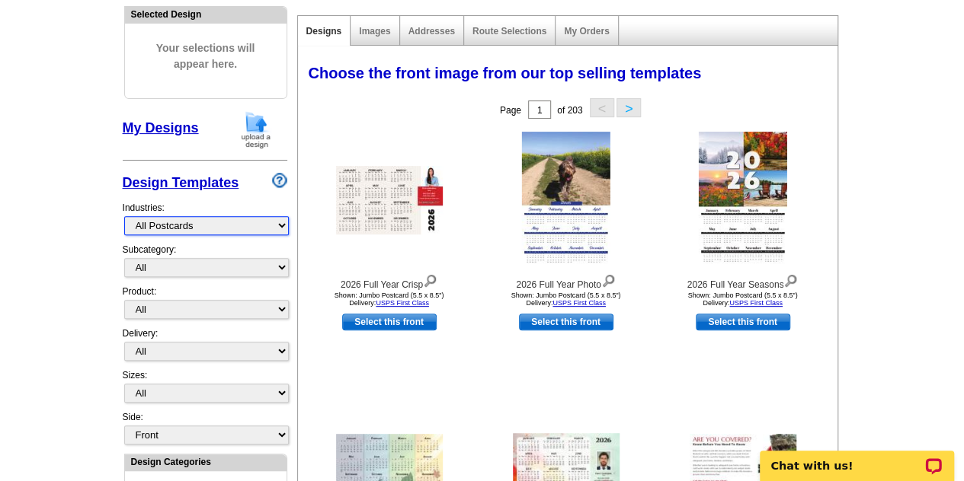
click at [262, 223] on select "What's New Real Estate Mortgage Insurance HVAC Dental Solar EDDM - NEW! Calenda…" at bounding box center [206, 225] width 165 height 19
select select "785"
click at [124, 216] on select "What's New Real Estate Mortgage Insurance HVAC Dental Solar EDDM - NEW! Calenda…" at bounding box center [206, 225] width 165 height 19
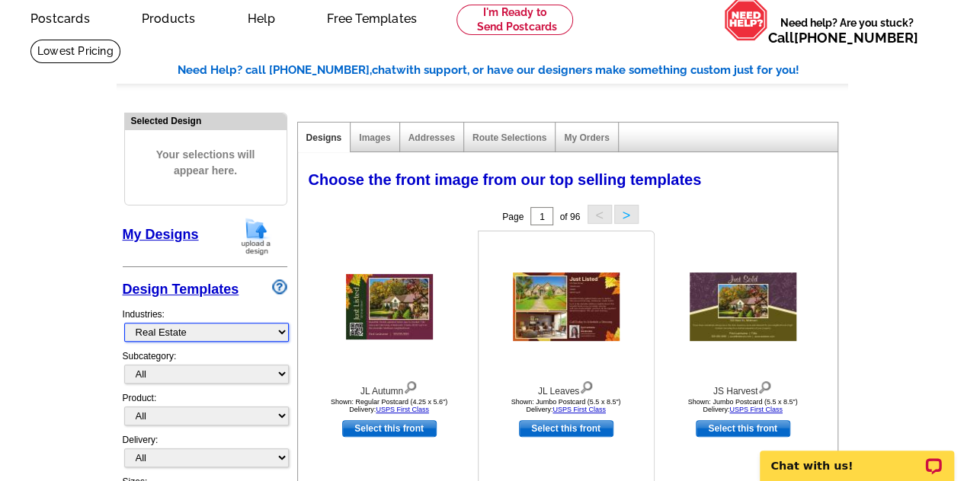
scroll to position [62, 0]
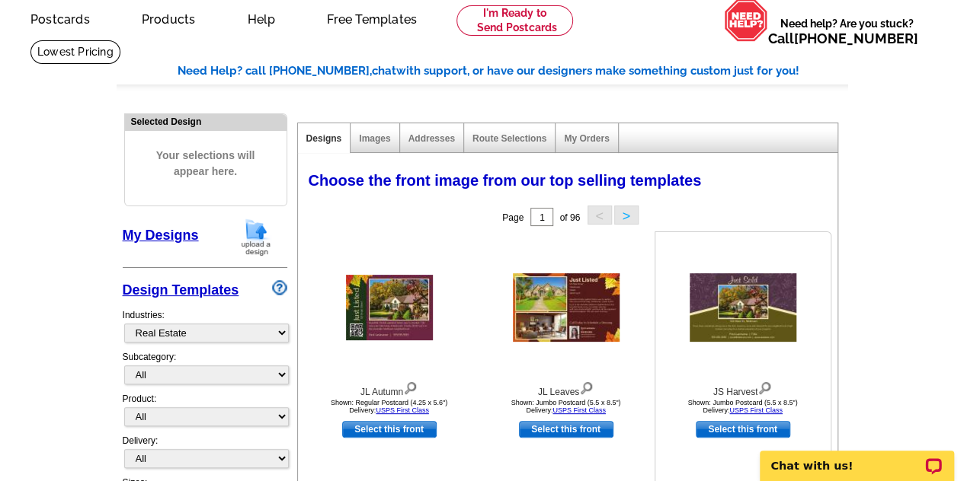
click at [737, 306] on img at bounding box center [742, 308] width 107 height 69
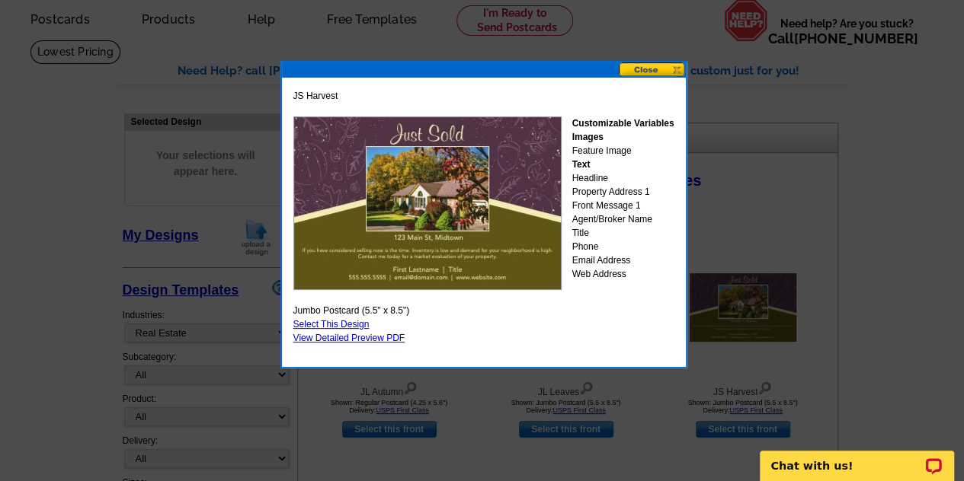
click at [333, 320] on link "Select This Design" at bounding box center [331, 324] width 76 height 11
select select "2"
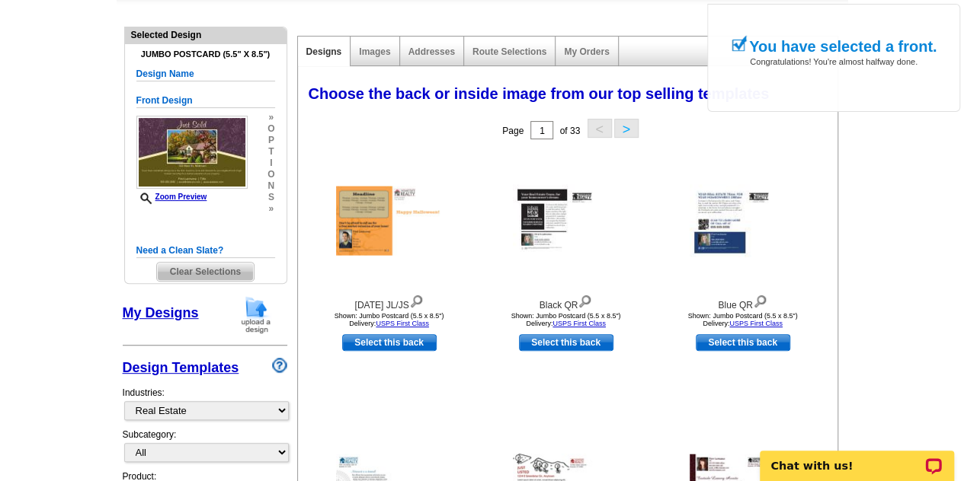
scroll to position [154, 0]
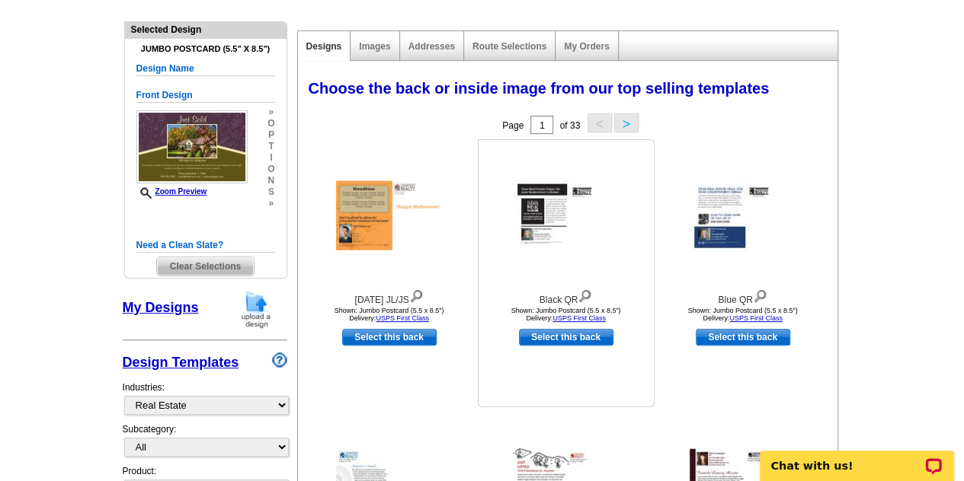
click at [553, 338] on link "Select this back" at bounding box center [566, 337] width 94 height 17
select select "front"
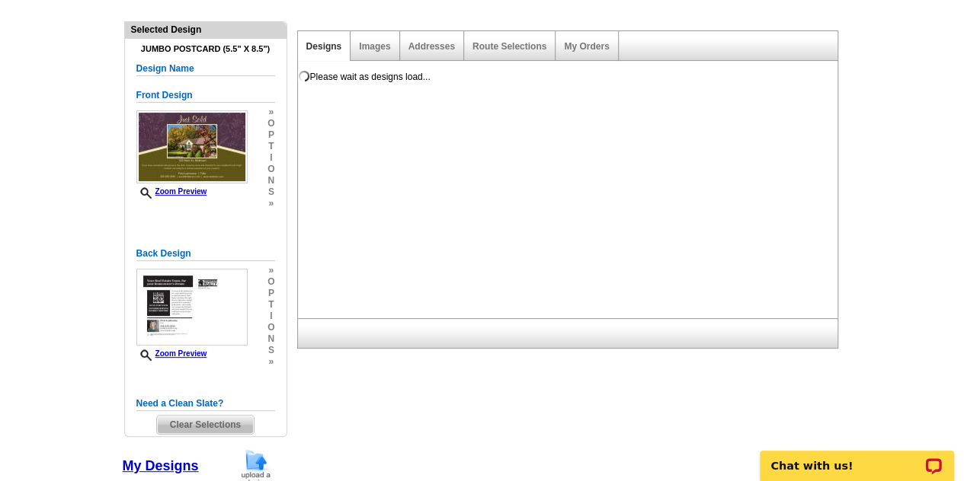
scroll to position [0, 0]
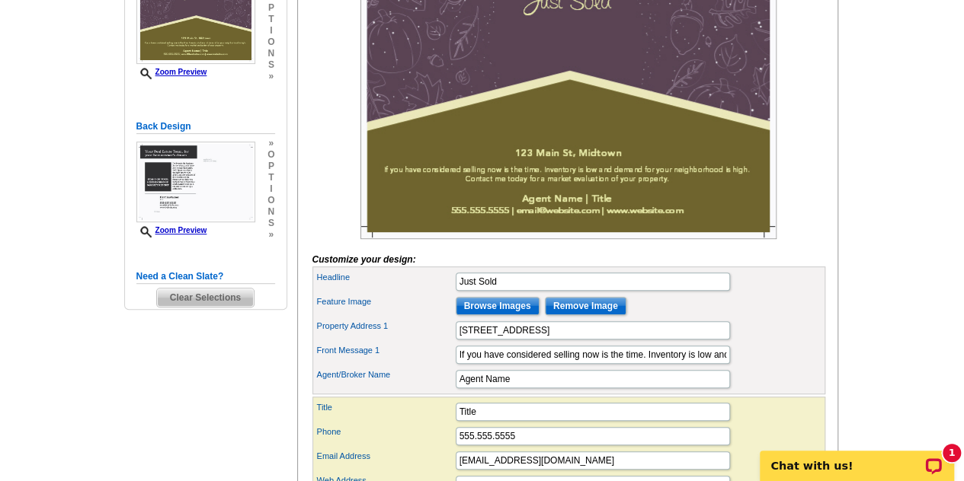
scroll to position [58, 0]
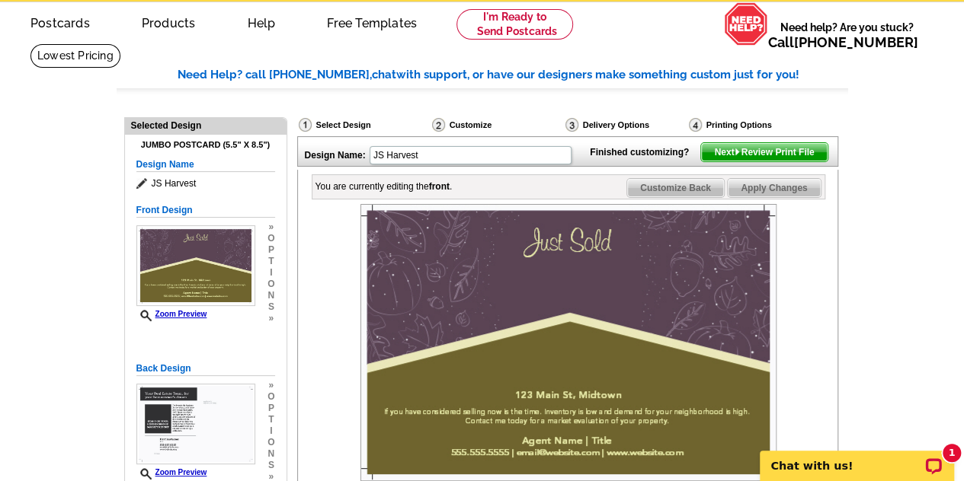
click at [728, 162] on span "Next Review Print File" at bounding box center [764, 152] width 126 height 18
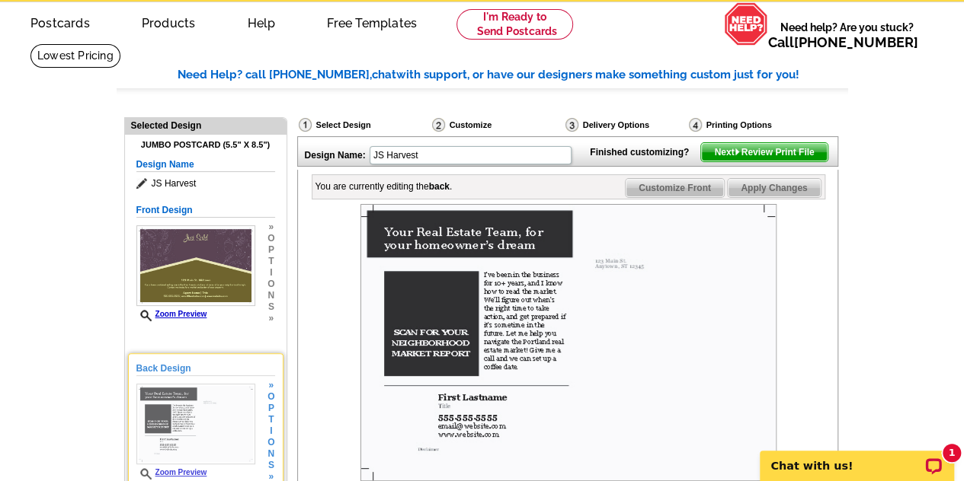
click at [228, 426] on img at bounding box center [195, 424] width 119 height 81
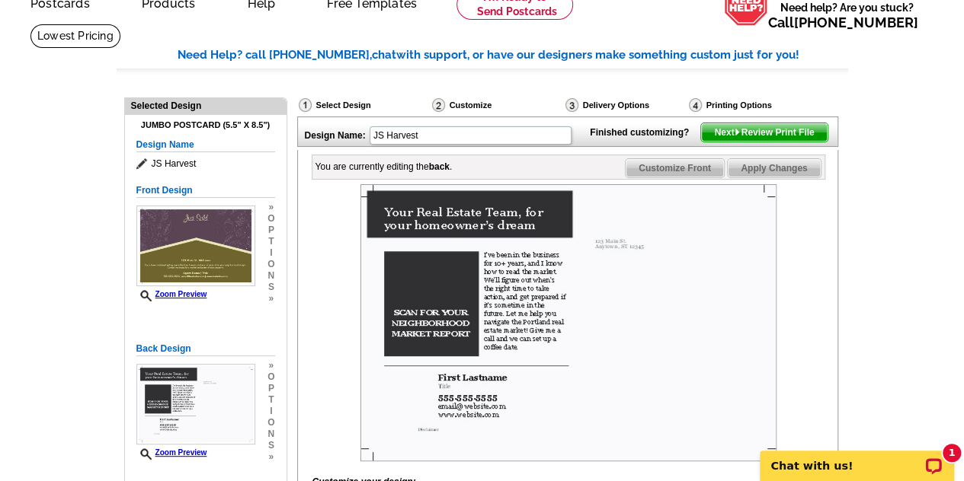
scroll to position [100, 0]
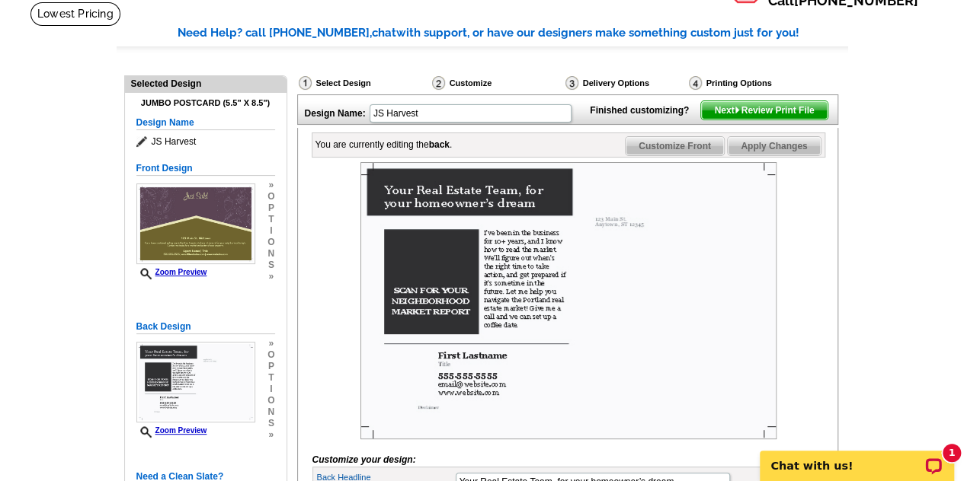
click at [757, 120] on span "Next Review Print File" at bounding box center [764, 110] width 126 height 18
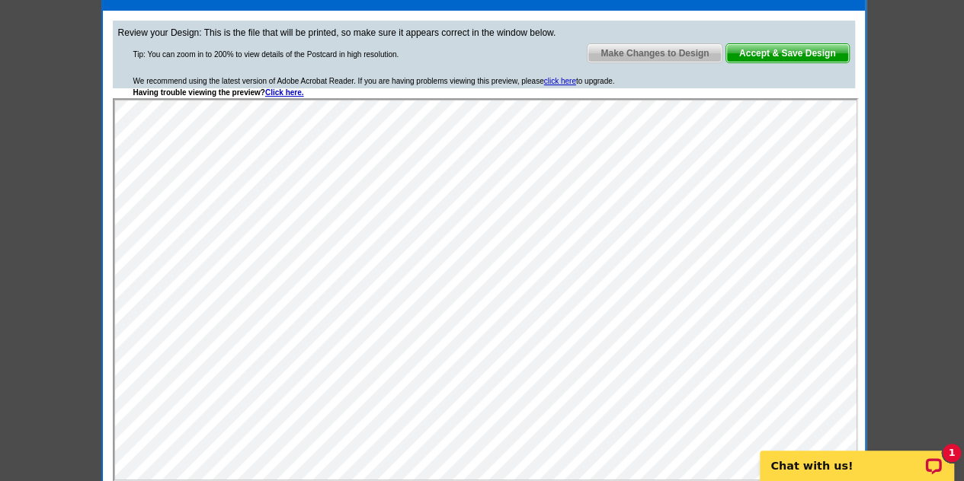
scroll to position [168, 0]
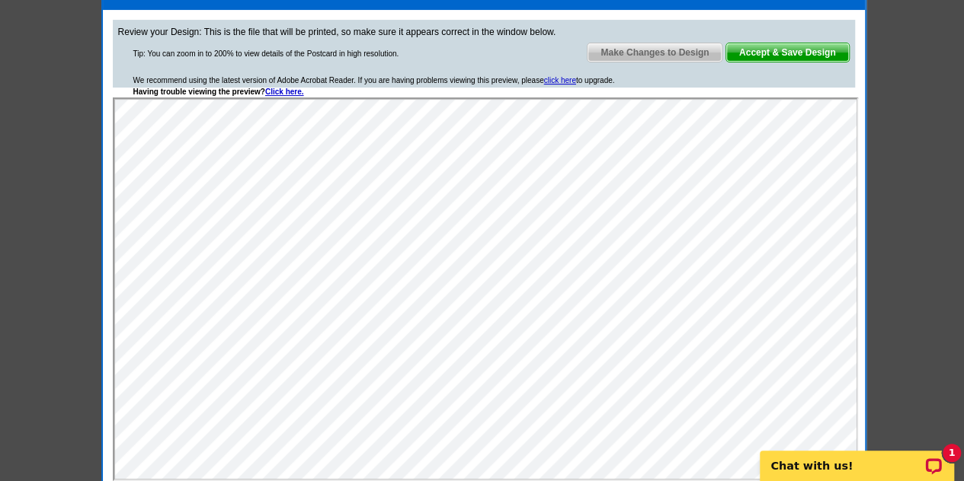
click at [809, 55] on span "Accept & Save Design" at bounding box center [787, 52] width 123 height 18
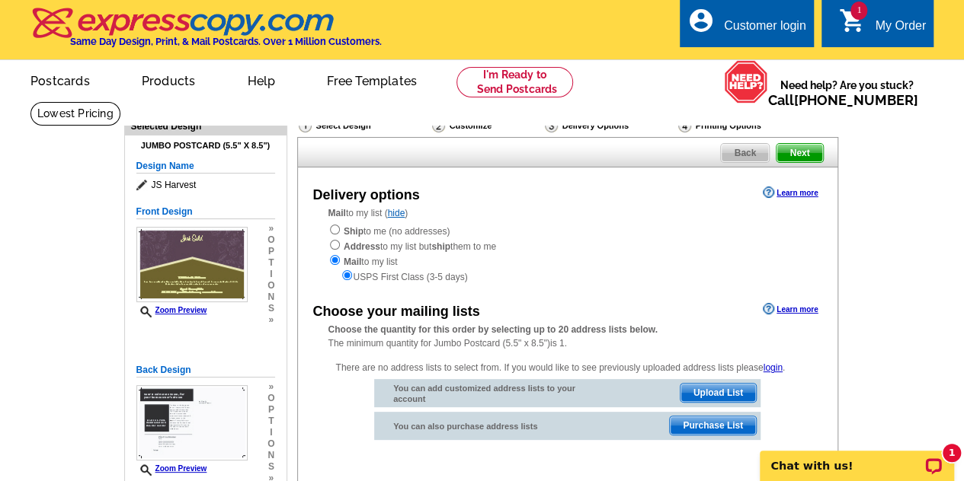
click at [875, 20] on div "My Order" at bounding box center [900, 29] width 51 height 21
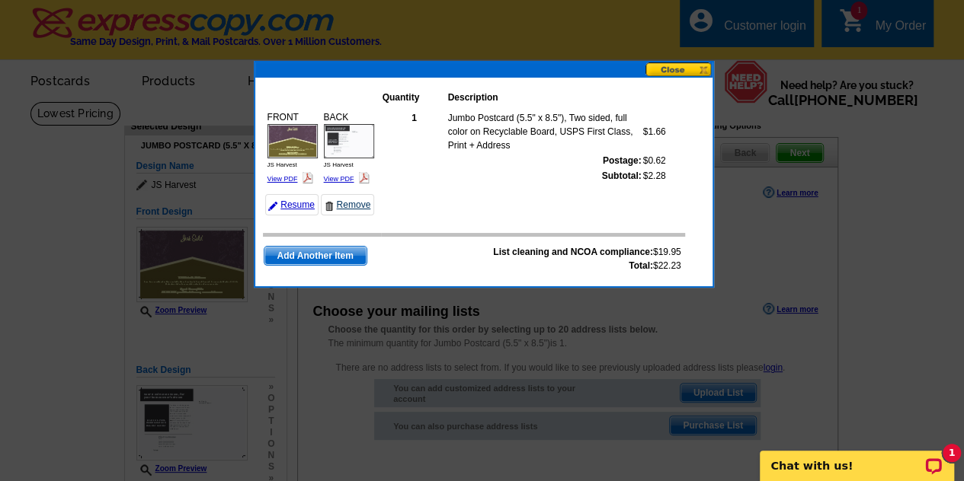
click at [354, 202] on link "Remove" at bounding box center [347, 204] width 53 height 21
click at [344, 198] on link "Remove" at bounding box center [347, 204] width 53 height 21
